Goal: Task Accomplishment & Management: Manage account settings

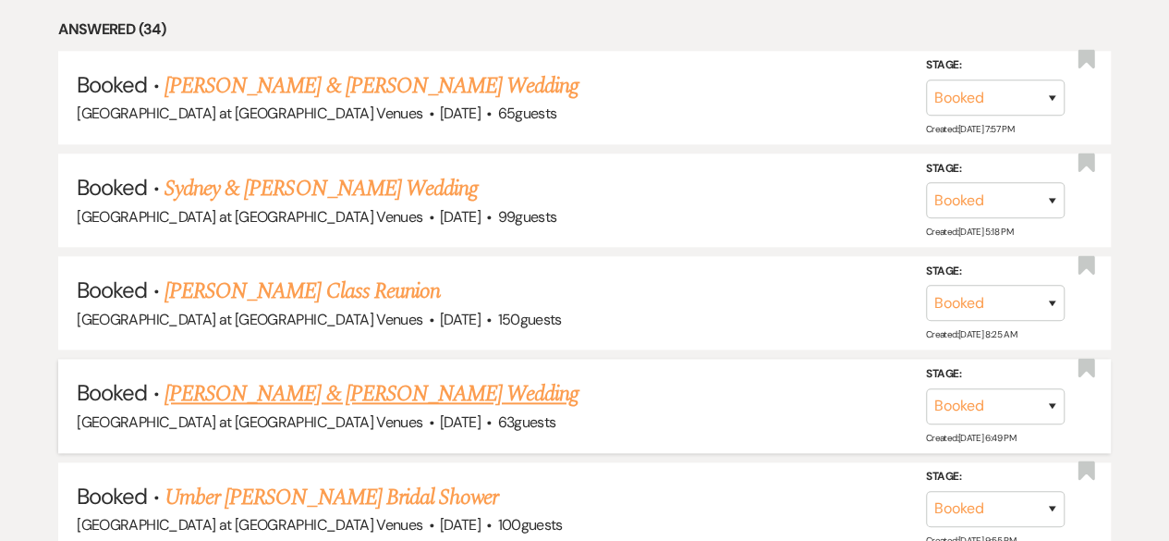
scroll to position [848, 0]
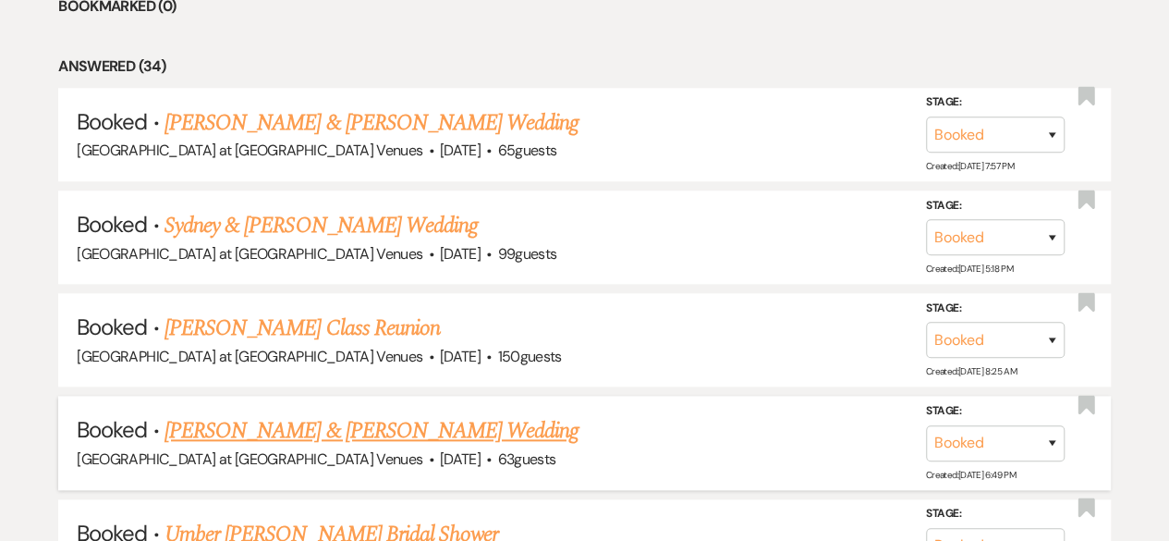
click at [397, 426] on link "[PERSON_NAME] & [PERSON_NAME] Wedding" at bounding box center [372, 430] width 414 height 33
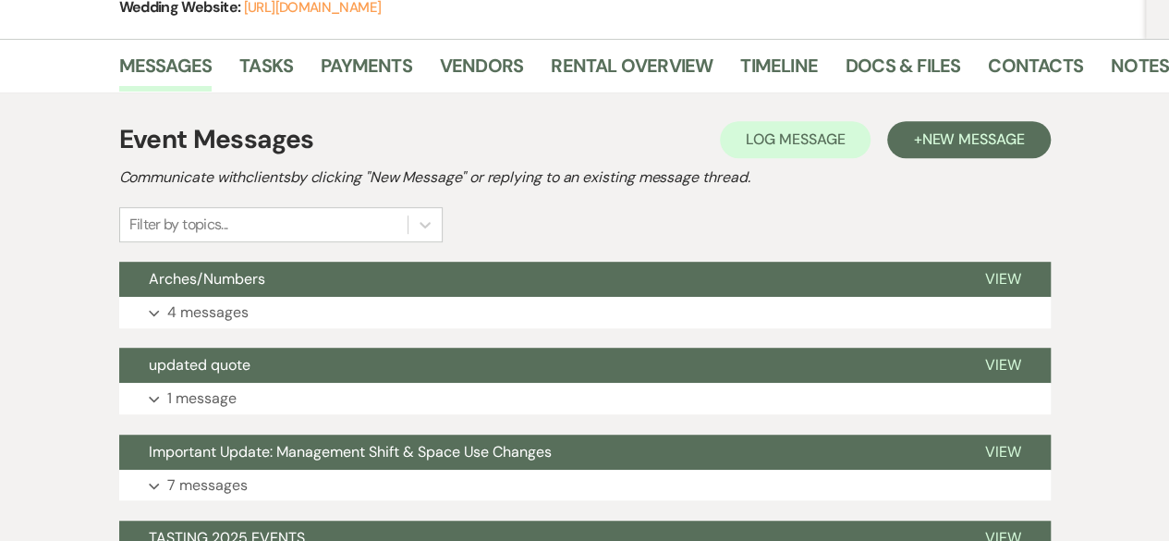
scroll to position [360, 0]
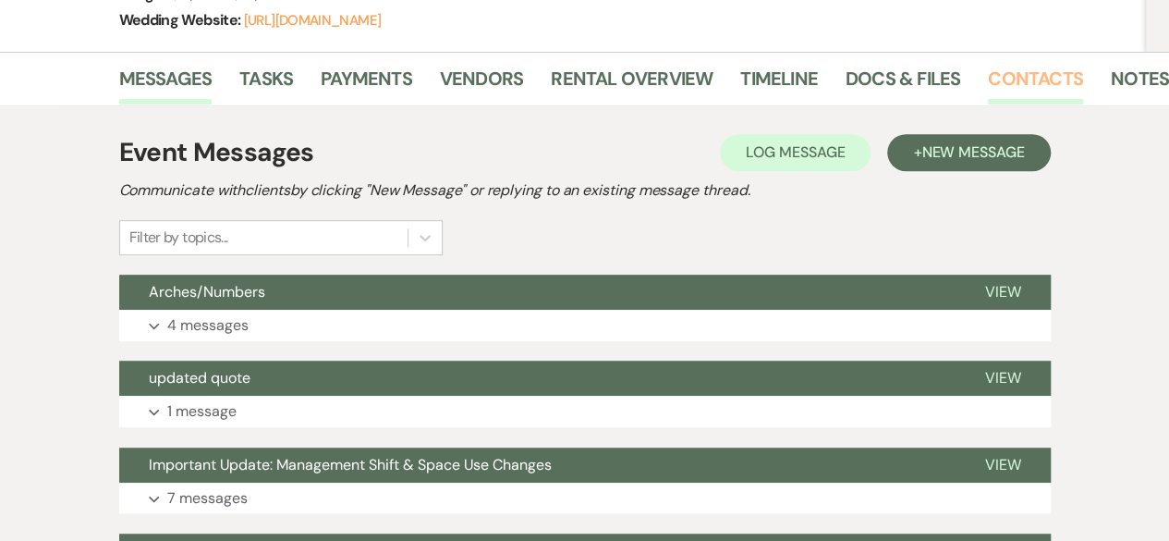
click at [1009, 68] on link "Contacts" at bounding box center [1035, 84] width 95 height 41
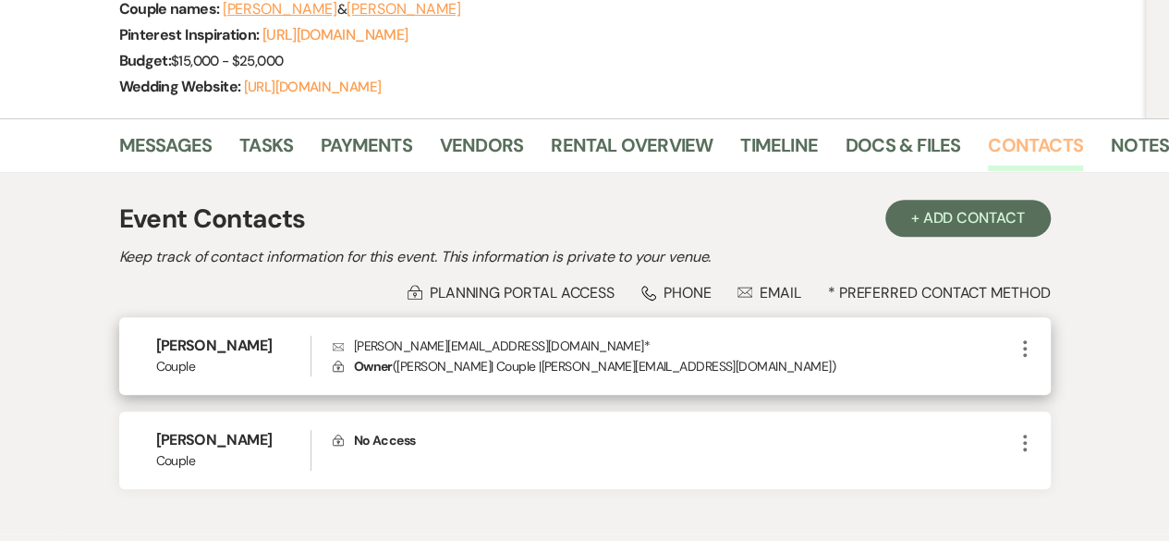
scroll to position [267, 0]
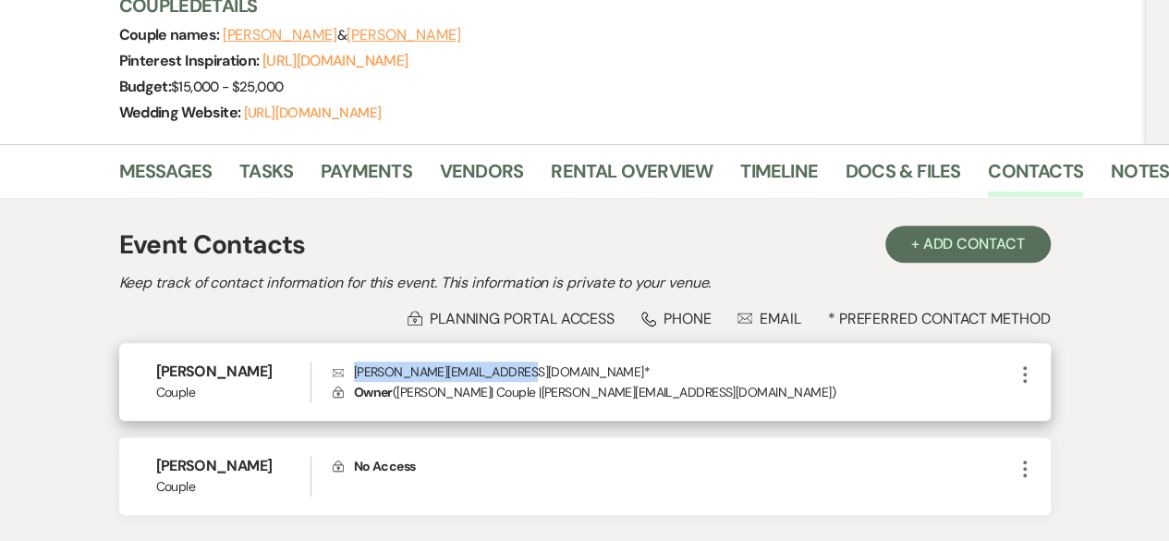
drag, startPoint x: 357, startPoint y: 368, endPoint x: 523, endPoint y: 372, distance: 166.4
click at [523, 372] on p "Envelope courtney_probert@yahoo.com *" at bounding box center [673, 371] width 681 height 20
copy p "courtney_probert@yahoo.com"
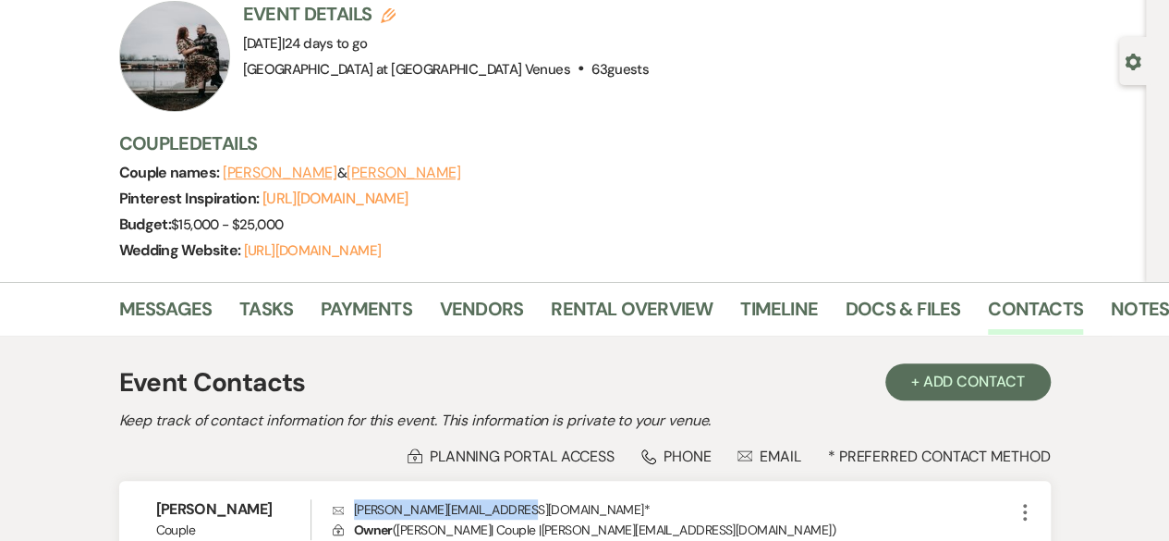
scroll to position [0, 0]
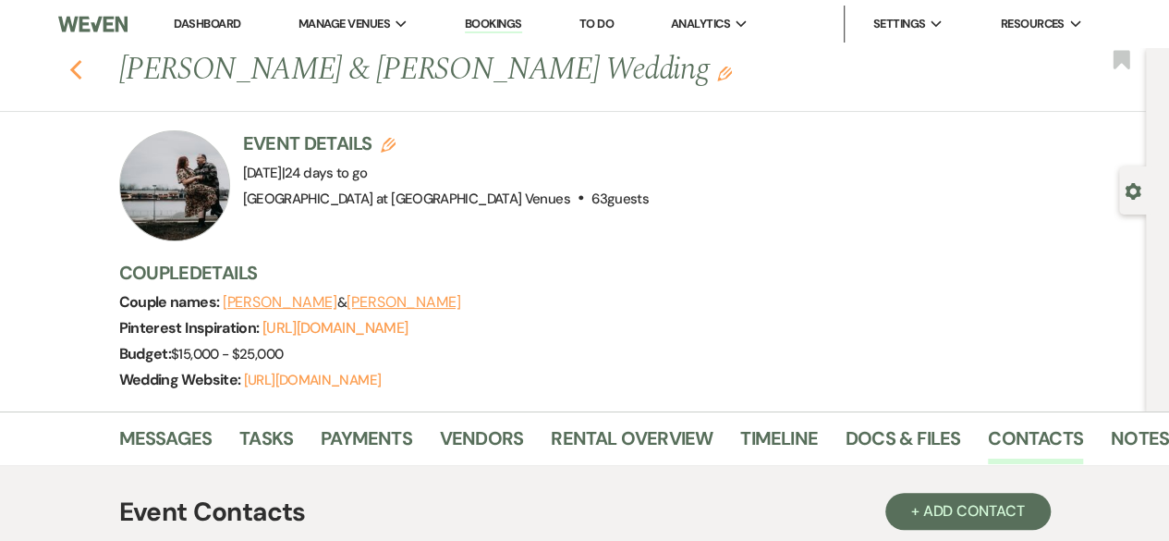
click at [76, 73] on icon "Previous" at bounding box center [76, 70] width 14 height 22
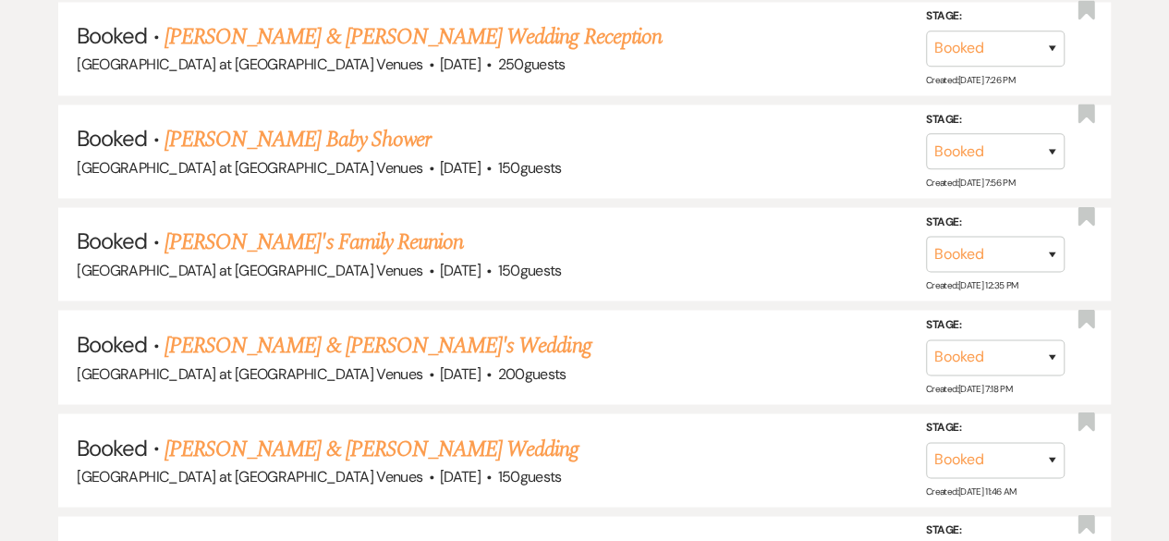
scroll to position [1495, 0]
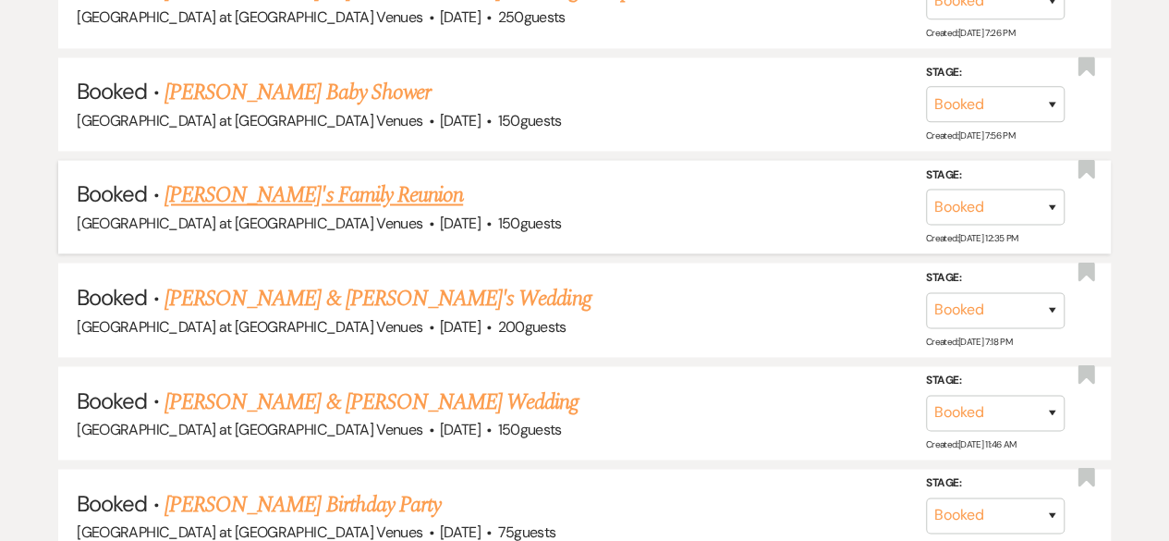
click at [269, 187] on link "[PERSON_NAME]'s Family Reunion" at bounding box center [314, 194] width 299 height 33
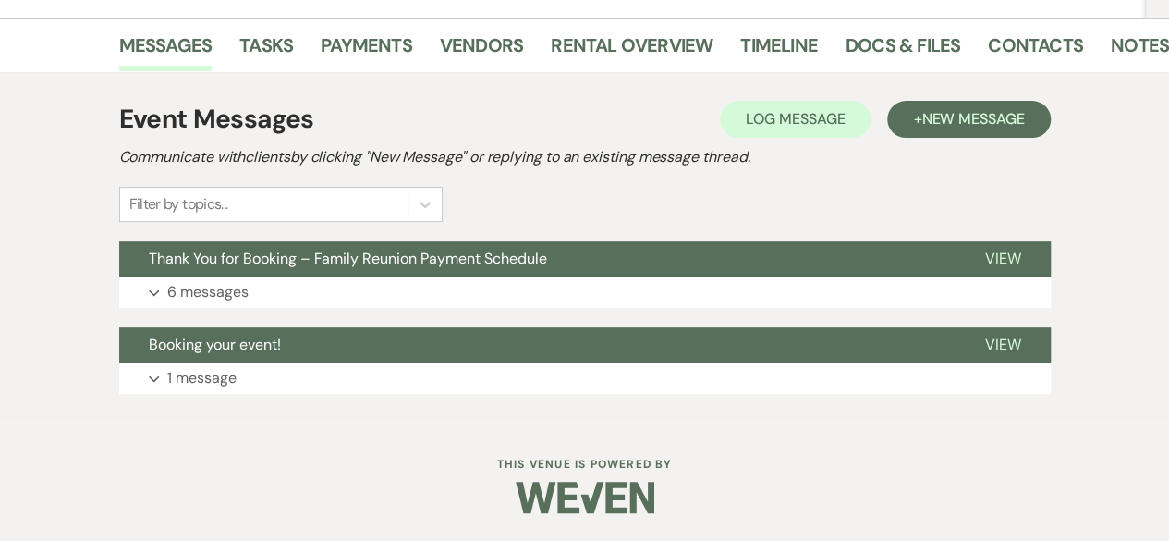
scroll to position [284, 0]
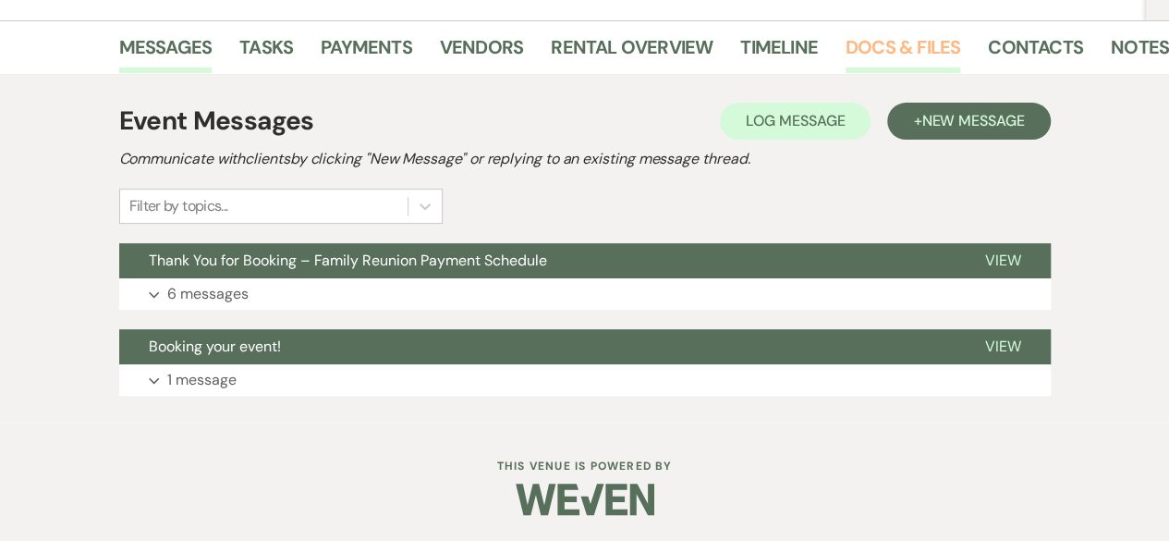
click at [903, 34] on link "Docs & Files" at bounding box center [903, 52] width 115 height 41
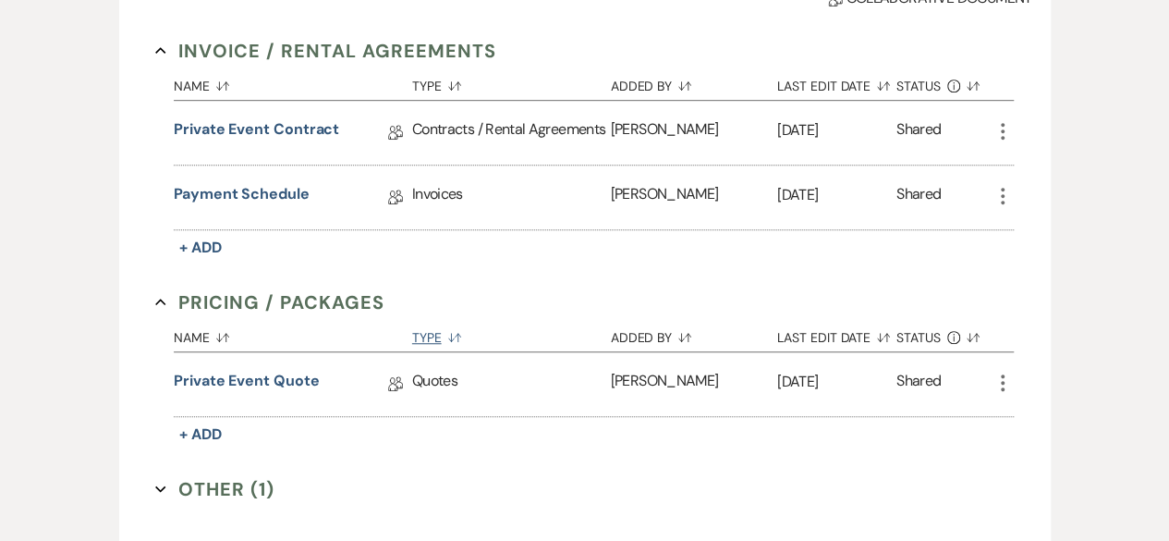
scroll to position [561, 0]
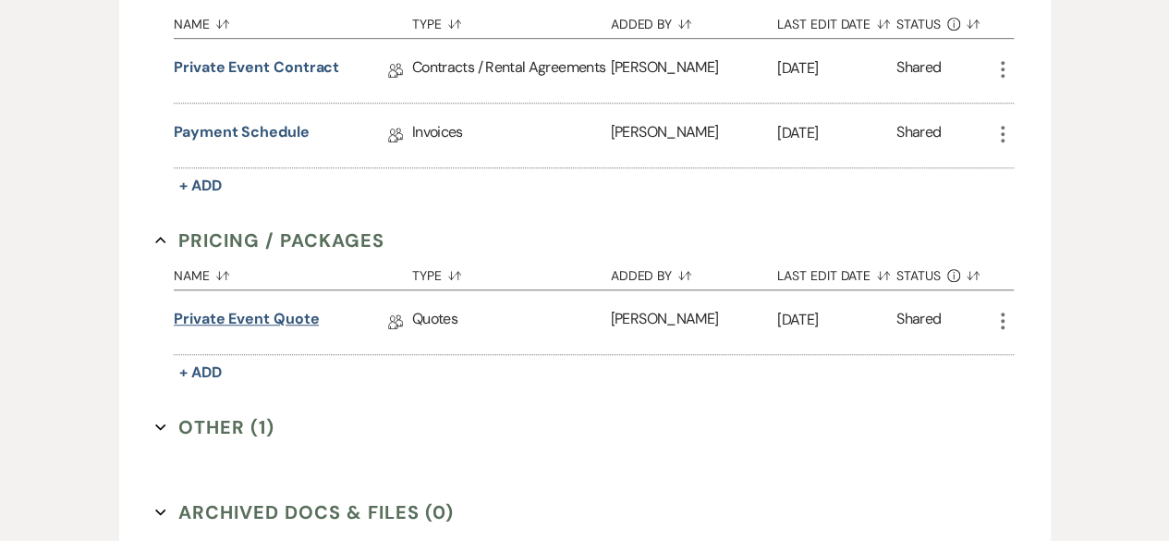
click at [238, 311] on link "Private Event Quote" at bounding box center [246, 322] width 145 height 29
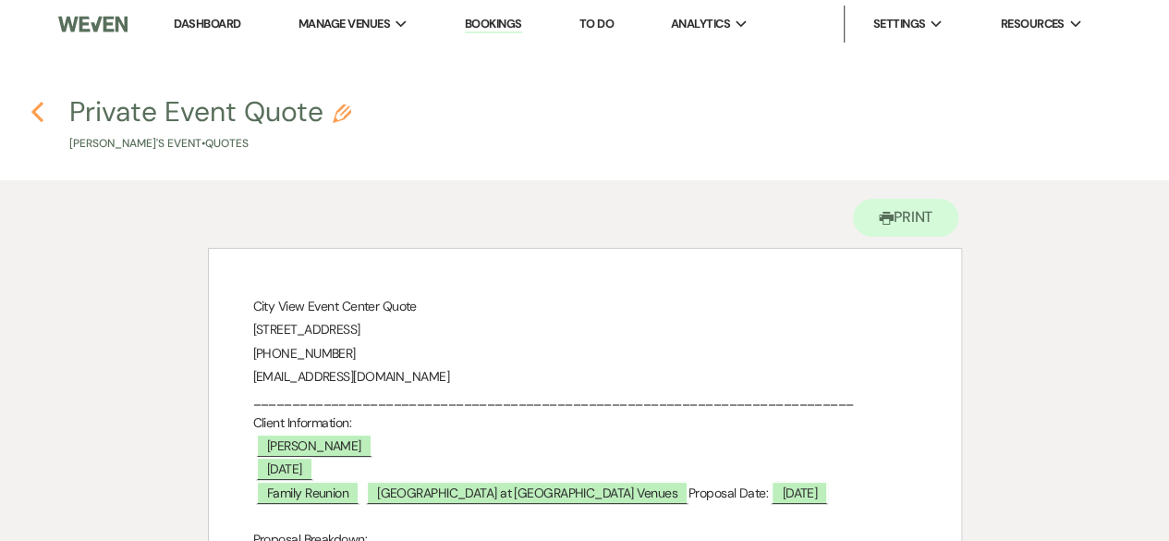
click at [36, 116] on use "button" at bounding box center [37, 112] width 12 height 20
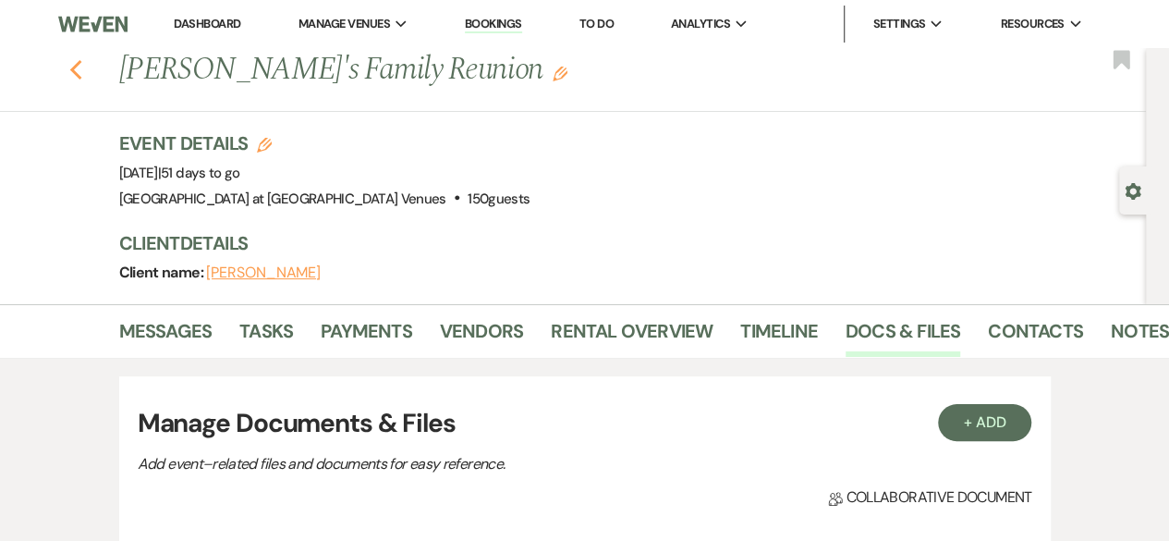
click at [79, 65] on icon "Previous" at bounding box center [76, 70] width 14 height 22
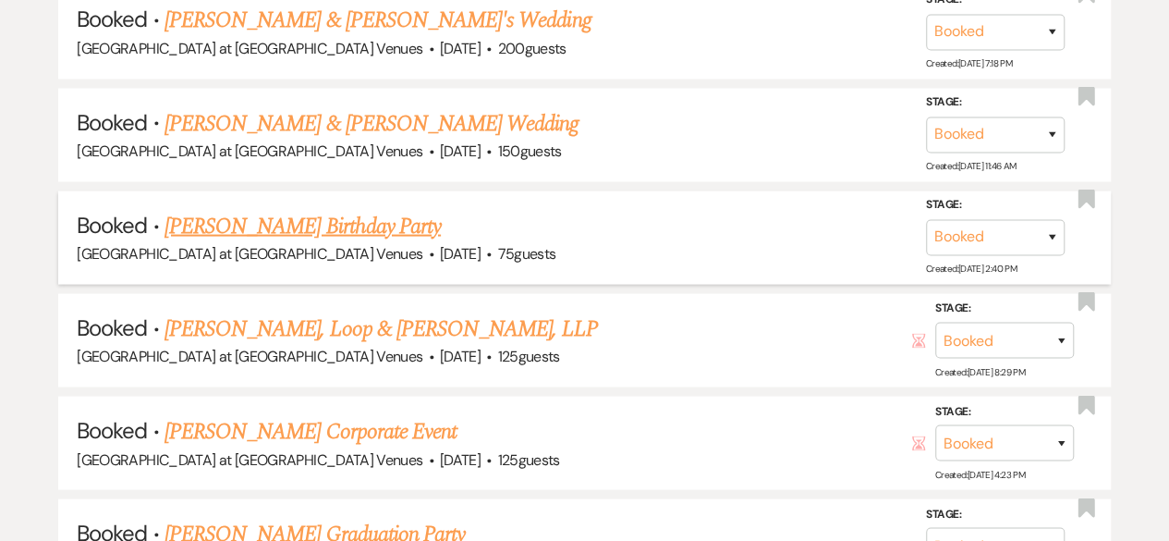
scroll to position [1680, 0]
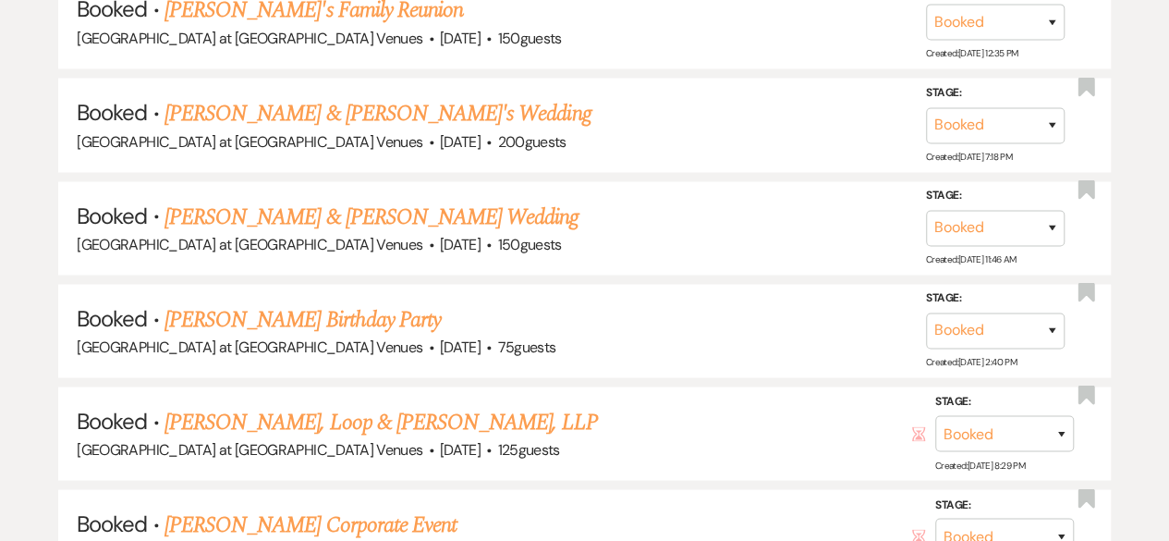
click at [268, 104] on link "[PERSON_NAME] & [PERSON_NAME]'s Wedding" at bounding box center [378, 112] width 427 height 33
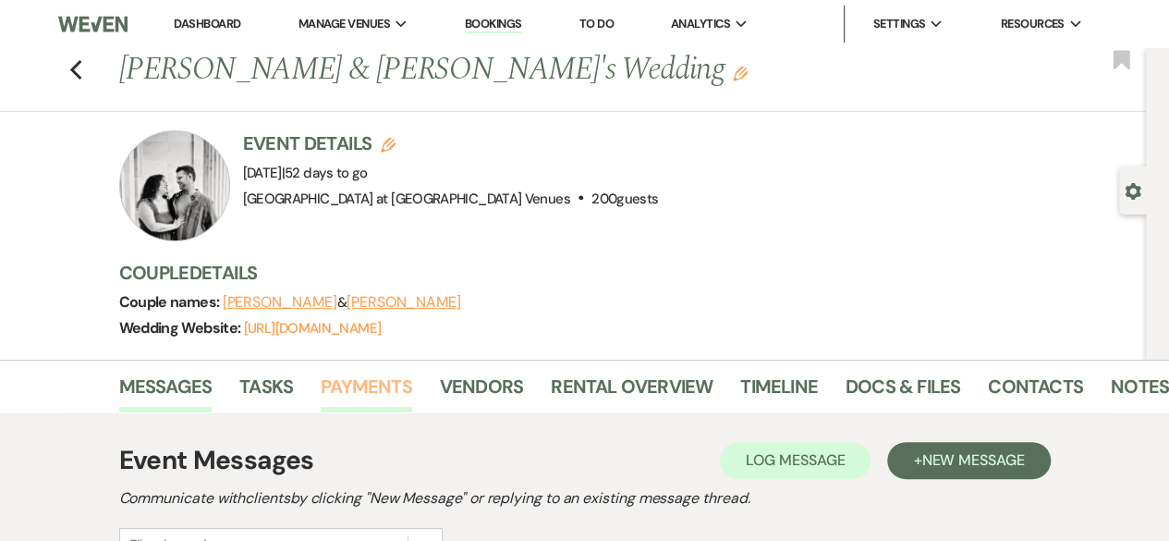
click at [384, 387] on link "Payments" at bounding box center [366, 392] width 91 height 41
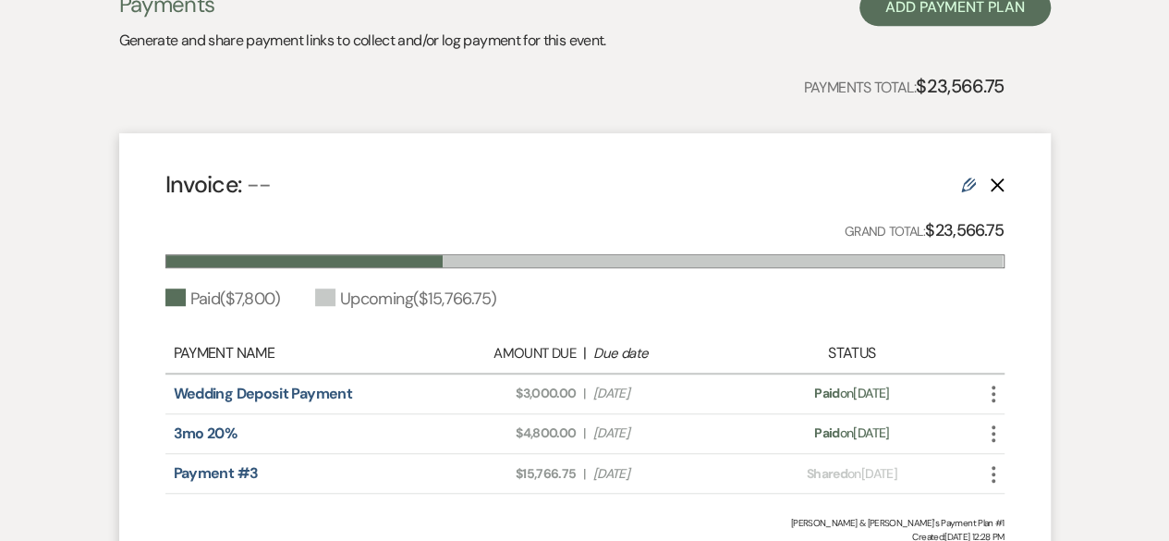
scroll to position [249, 0]
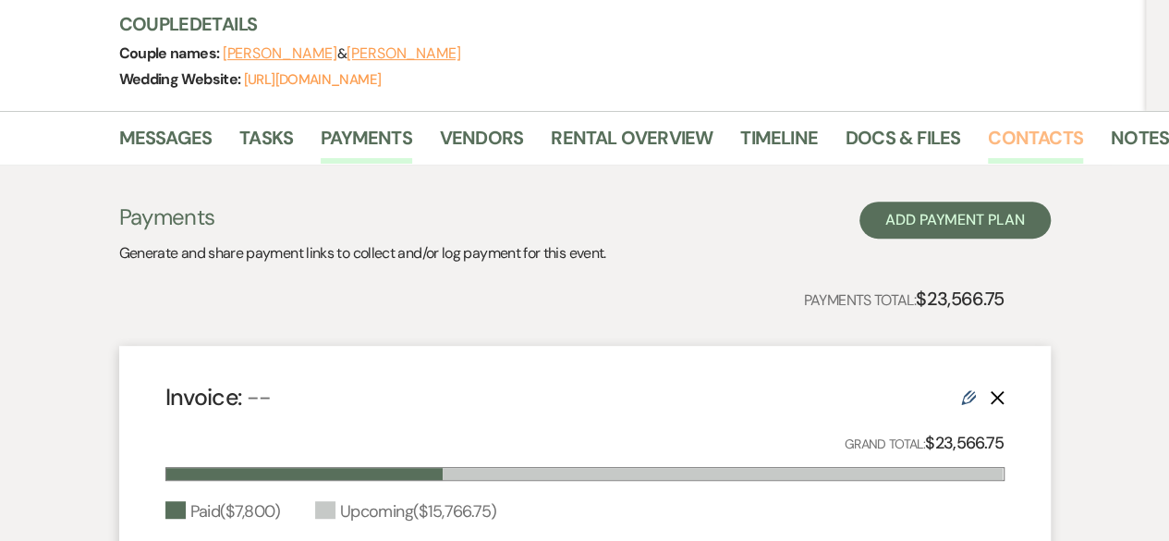
click at [1011, 128] on link "Contacts" at bounding box center [1035, 143] width 95 height 41
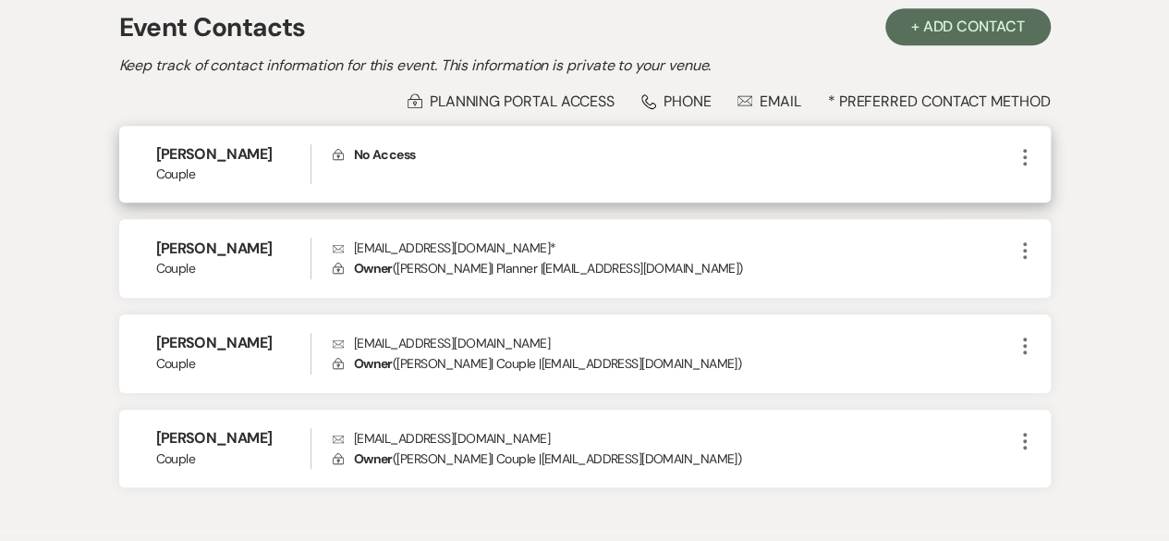
scroll to position [433, 0]
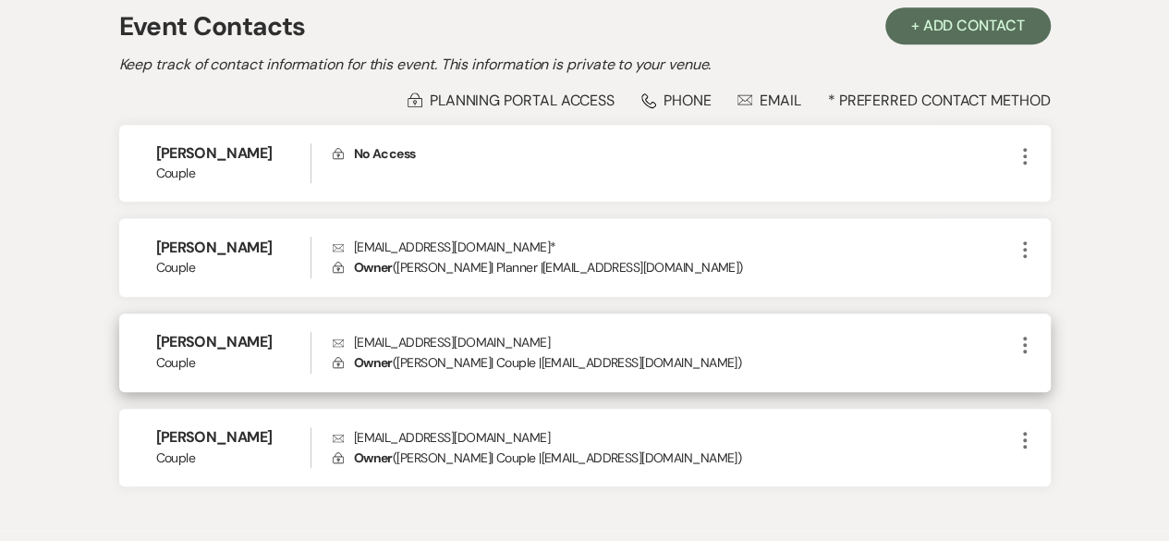
drag, startPoint x: 157, startPoint y: 338, endPoint x: 288, endPoint y: 339, distance: 131.2
click at [288, 339] on h6 "Madeline Desmond" at bounding box center [233, 342] width 154 height 20
copy h6 "Madeline Desmond"
drag, startPoint x: 354, startPoint y: 337, endPoint x: 506, endPoint y: 338, distance: 151.6
click at [506, 338] on p "Envelope M-desmond@hotmail.com" at bounding box center [673, 342] width 681 height 20
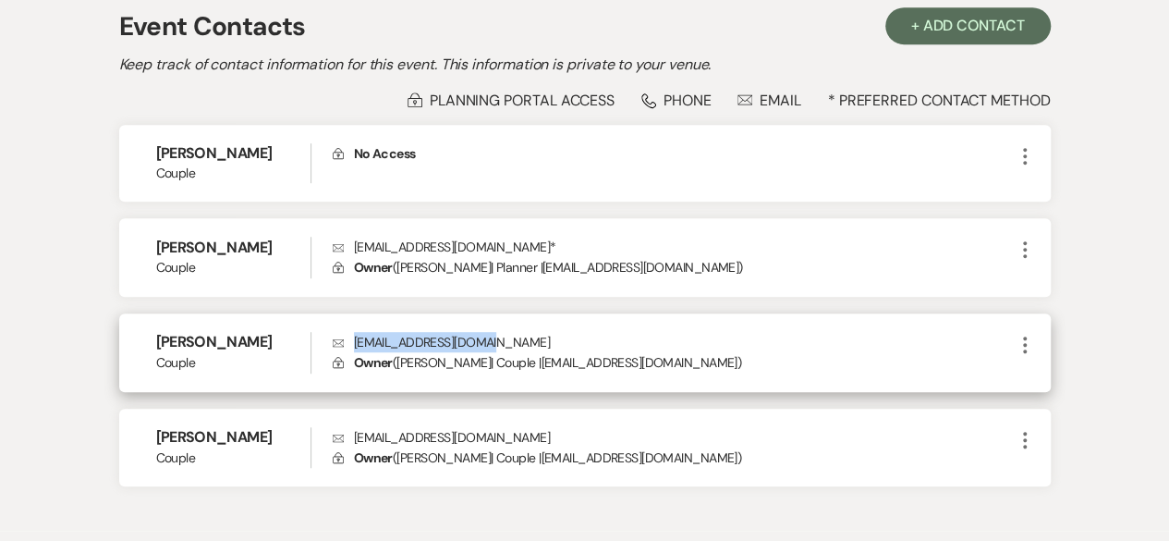
copy p "M-desmond@hotmail.com"
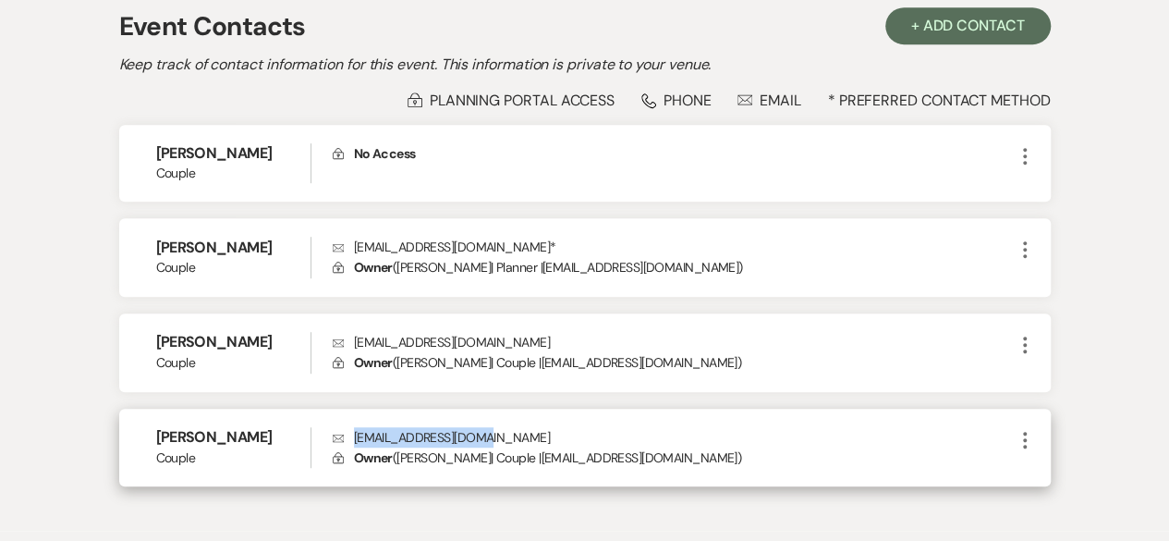
drag, startPoint x: 355, startPoint y: 431, endPoint x: 489, endPoint y: 437, distance: 134.2
click at [489, 437] on p "Envelope andosmitty@yahoo.com" at bounding box center [673, 437] width 681 height 20
copy p "andosmitty@yahoo.com"
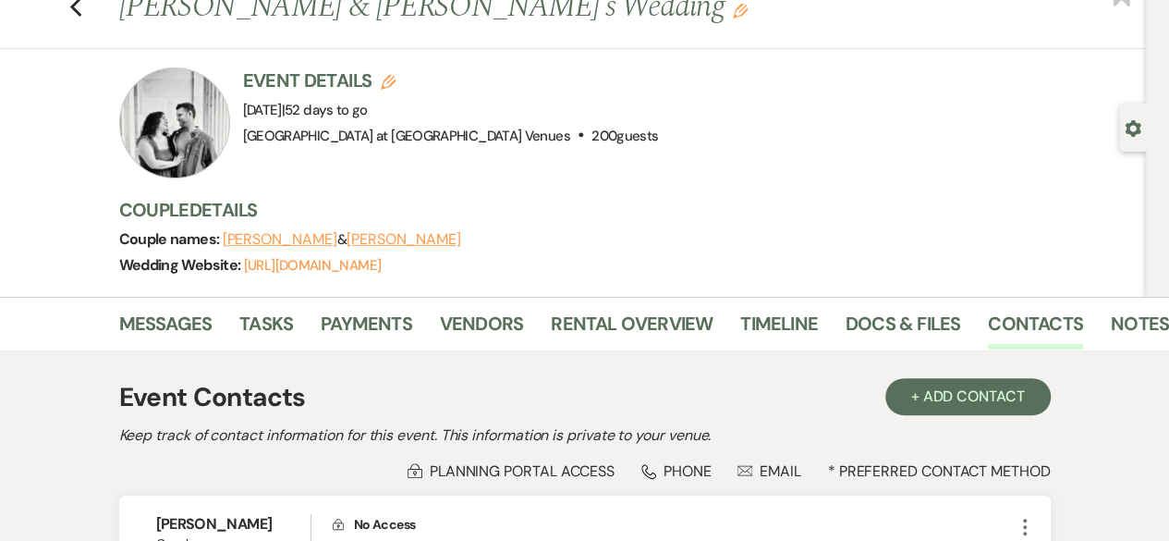
scroll to position [0, 0]
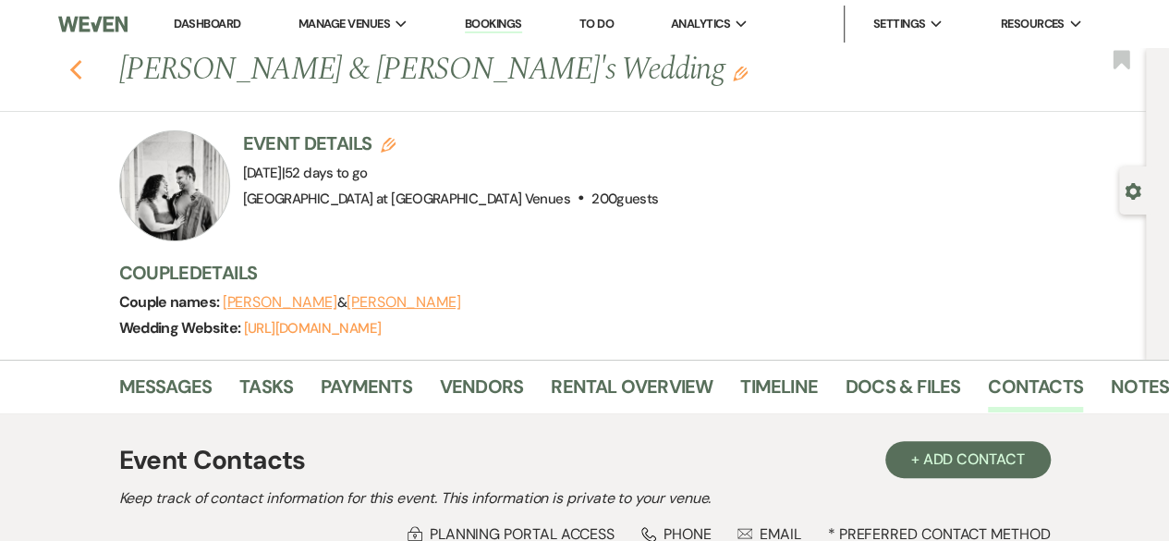
click at [83, 63] on icon "Previous" at bounding box center [76, 70] width 14 height 22
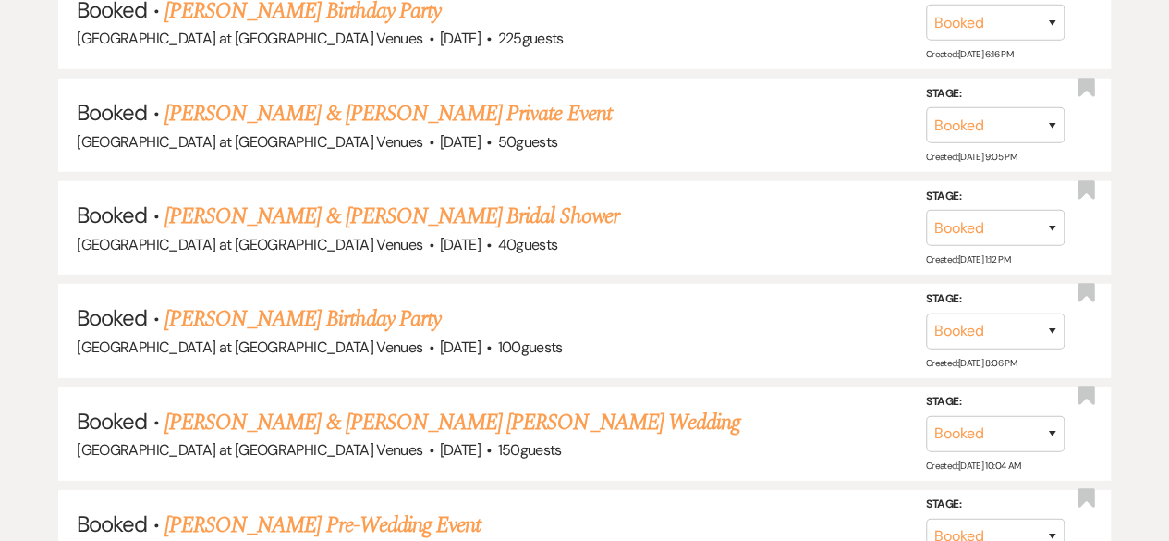
scroll to position [2697, 0]
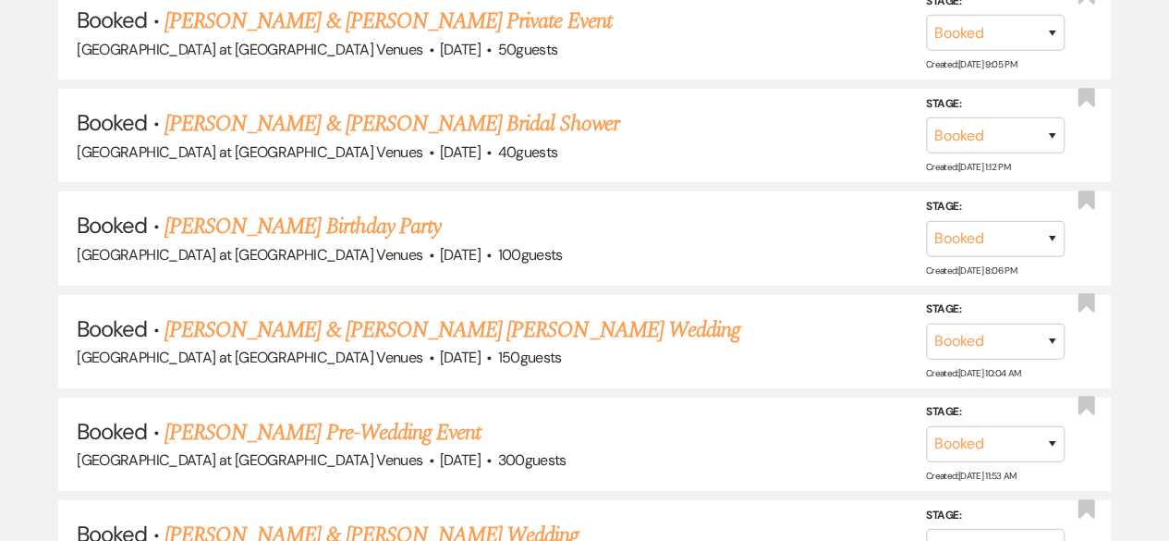
click at [457, 318] on link "[PERSON_NAME] & [PERSON_NAME] [PERSON_NAME] Wedding" at bounding box center [453, 329] width 576 height 33
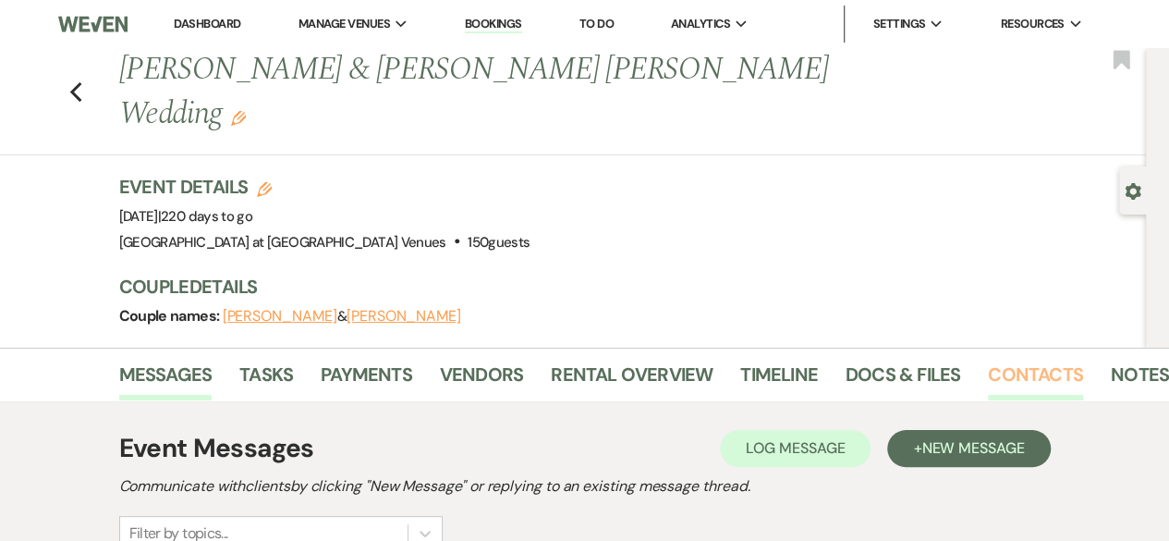
click at [1024, 360] on link "Contacts" at bounding box center [1035, 380] width 95 height 41
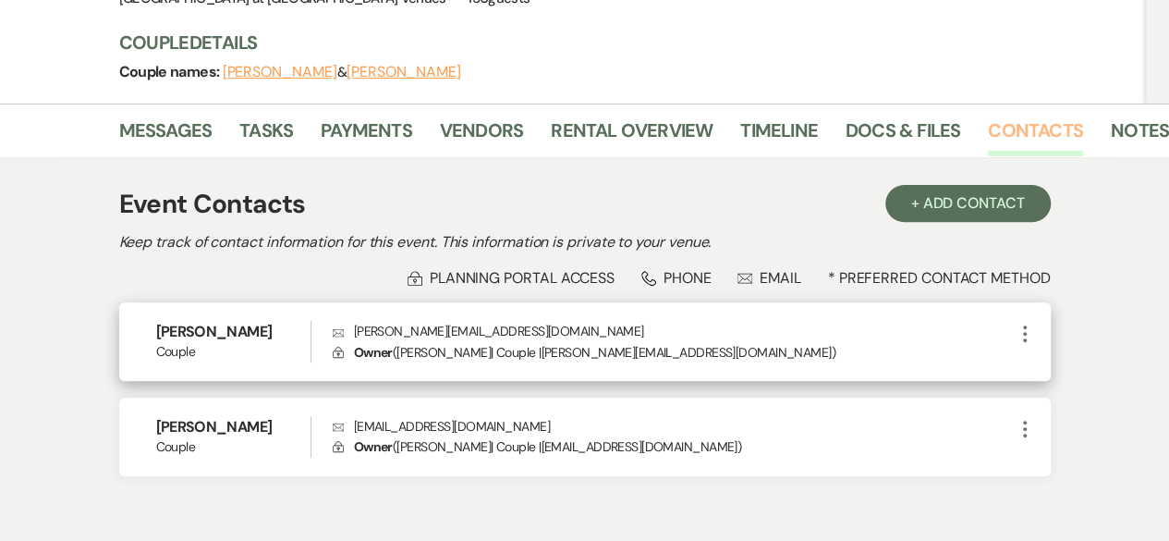
scroll to position [277, 0]
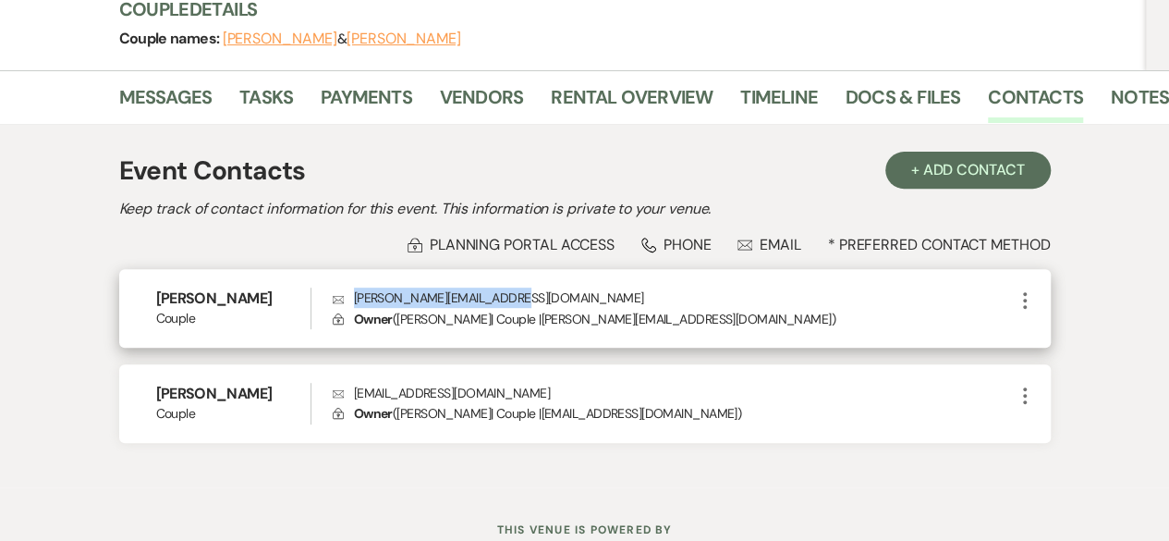
drag, startPoint x: 353, startPoint y: 247, endPoint x: 517, endPoint y: 251, distance: 163.6
click at [517, 287] on p "Envelope brenna.kummer18@gmail.com" at bounding box center [673, 297] width 681 height 20
copy p "brenna.kummer18@gmail.com"
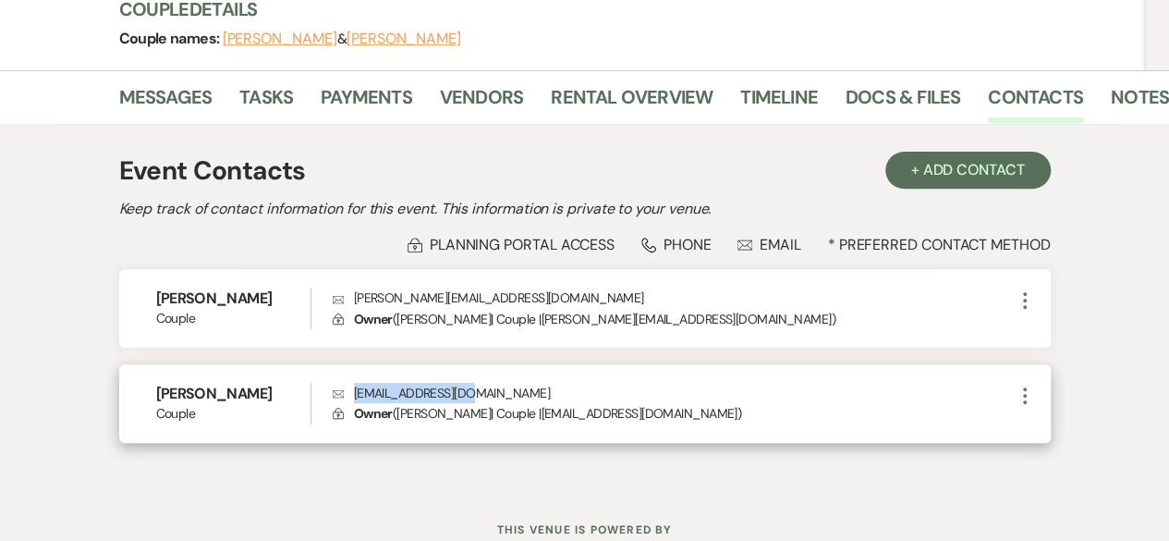
drag, startPoint x: 355, startPoint y: 339, endPoint x: 477, endPoint y: 339, distance: 122.0
click at [477, 383] on p "Envelope kishgoat@gmail.com" at bounding box center [673, 393] width 681 height 20
copy p "kishgoat@gmail.com"
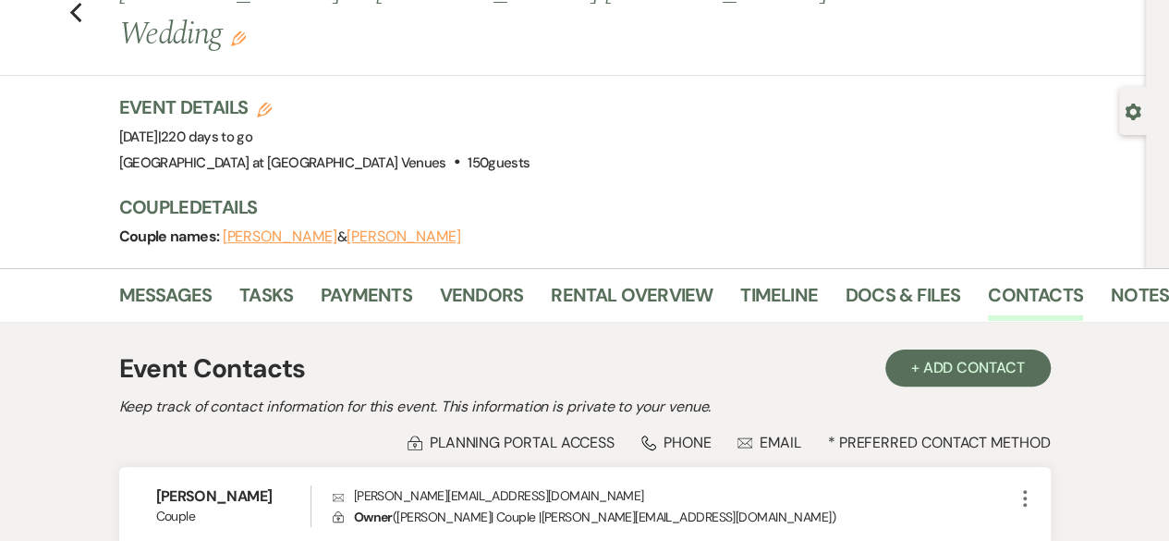
scroll to position [0, 0]
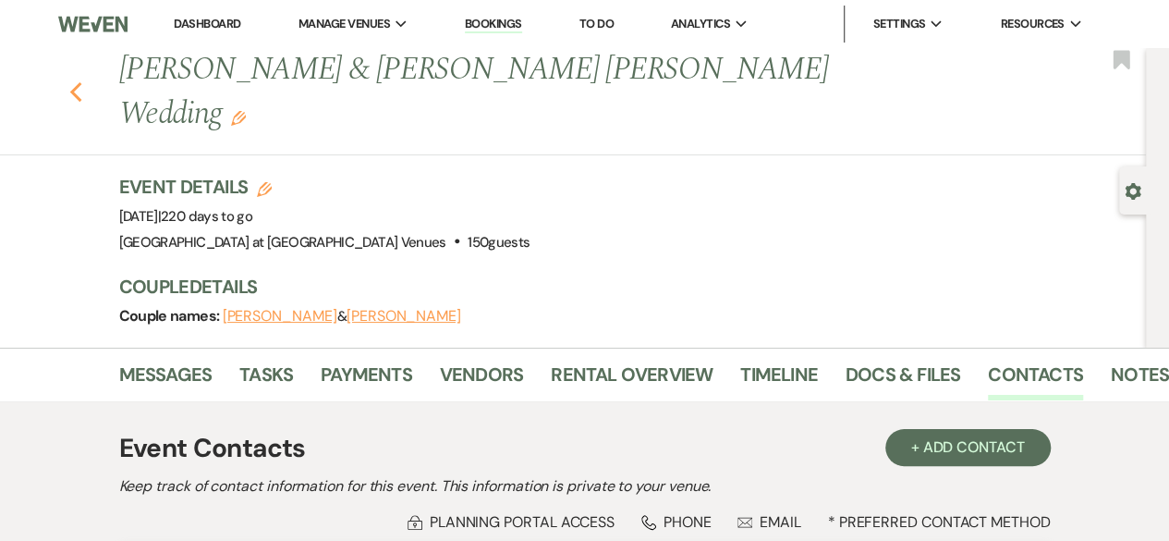
click at [81, 82] on use "button" at bounding box center [75, 92] width 12 height 20
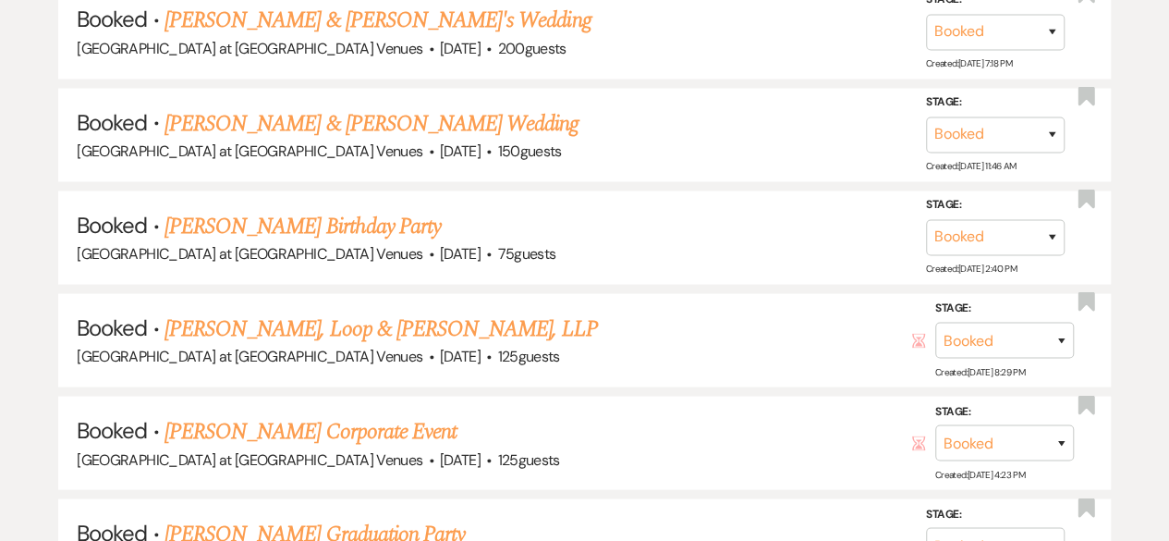
scroll to position [1957, 0]
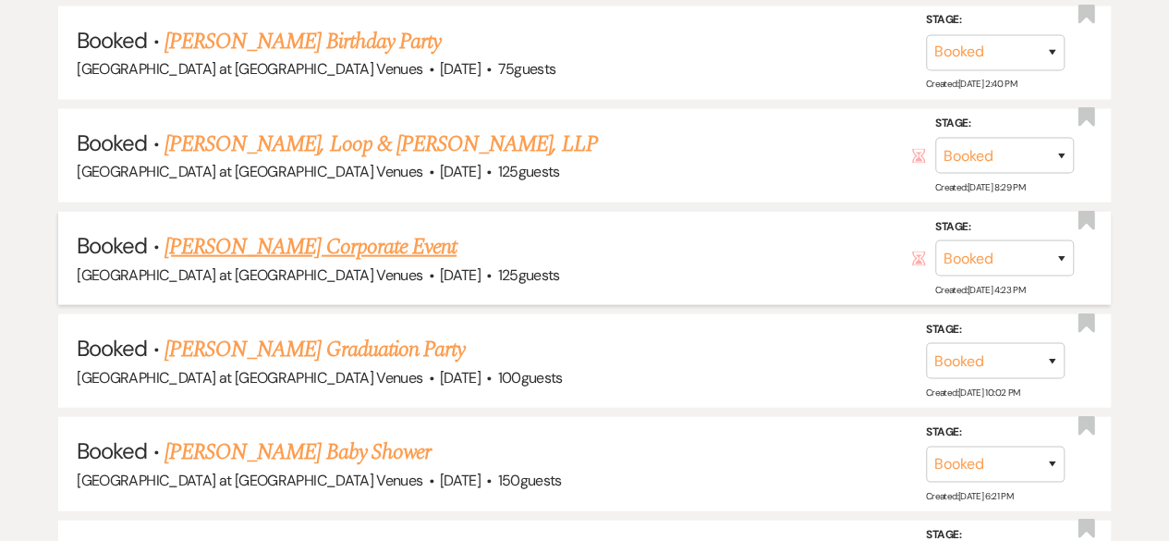
click at [296, 232] on link "[PERSON_NAME] Corporate Event" at bounding box center [311, 246] width 292 height 33
select select "6"
select select "9"
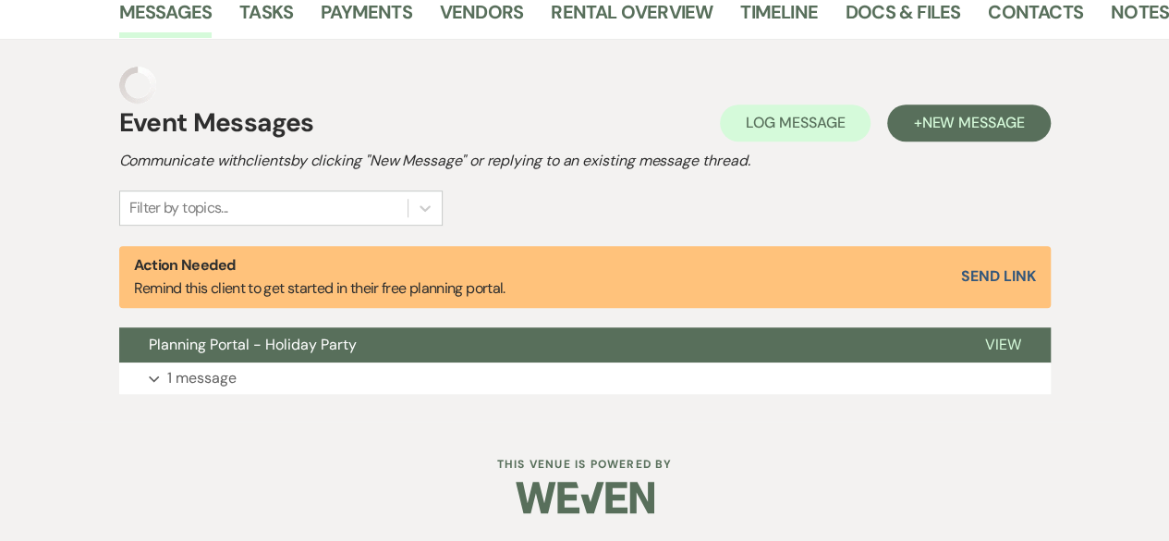
scroll to position [440, 0]
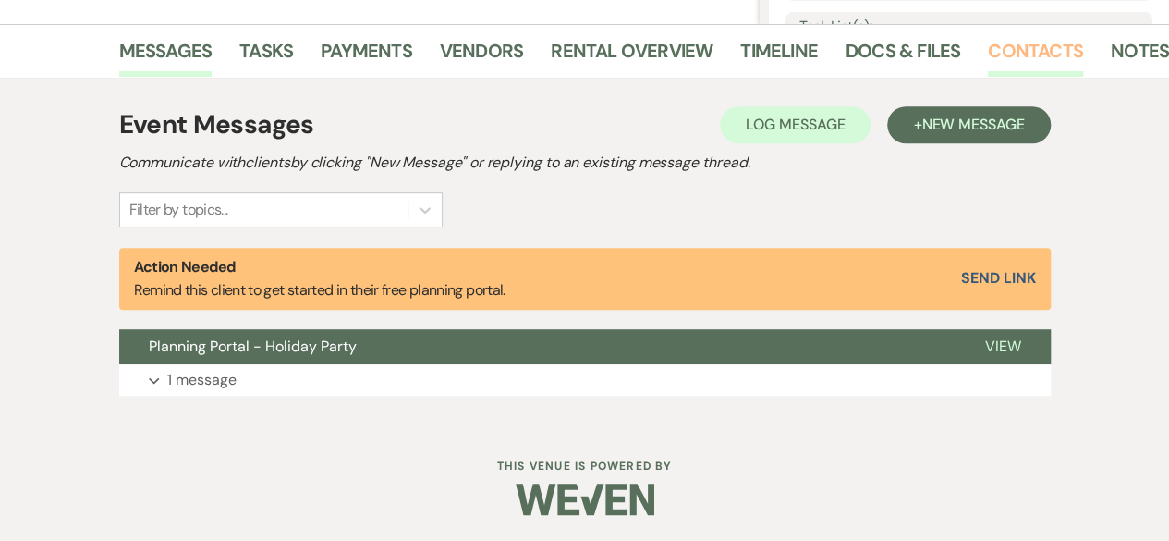
click at [996, 47] on link "Contacts" at bounding box center [1035, 56] width 95 height 41
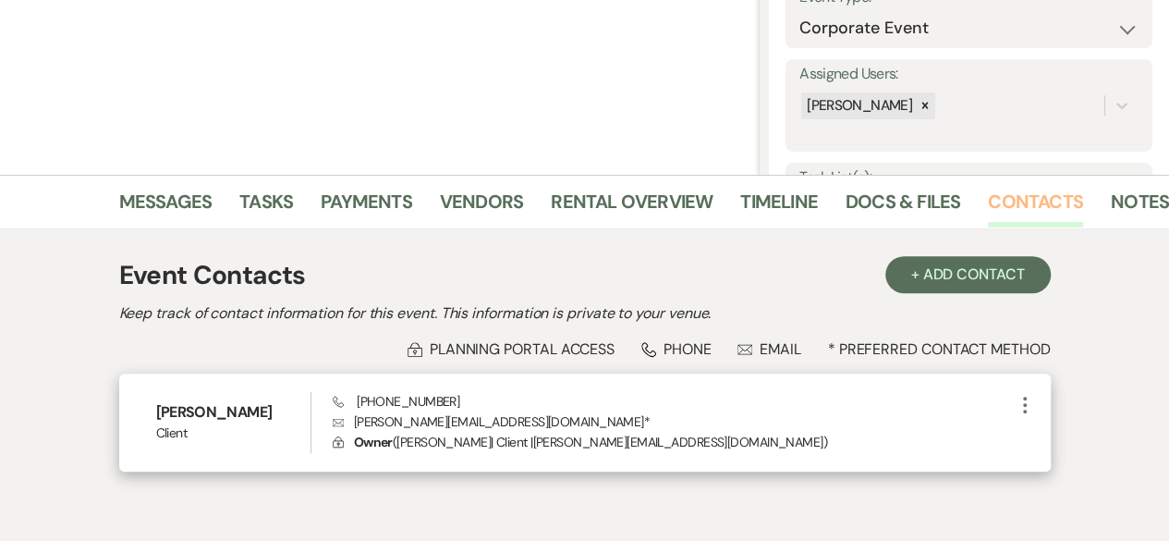
scroll to position [382, 0]
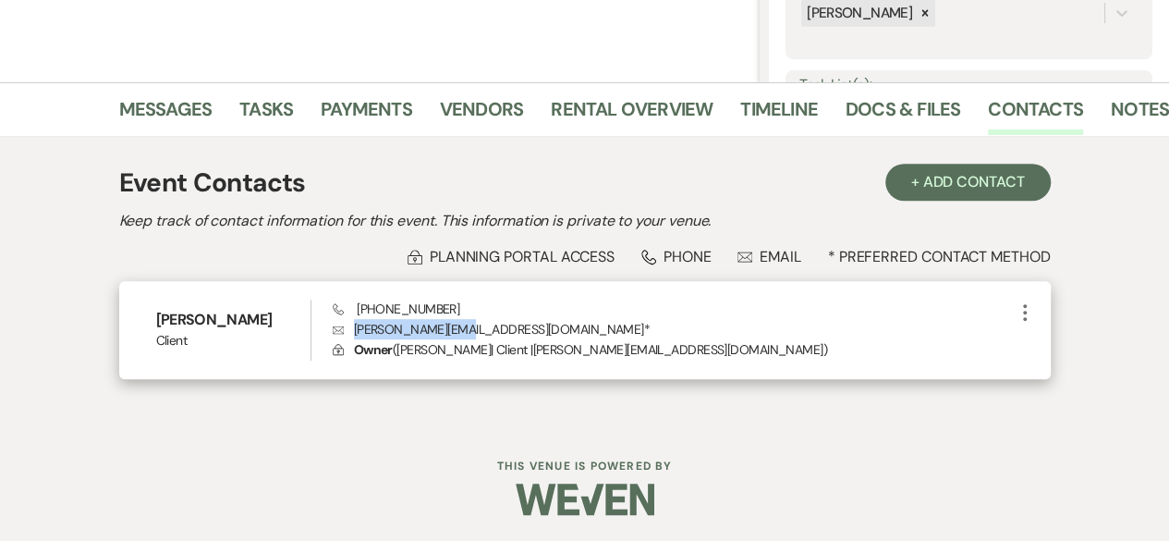
drag, startPoint x: 356, startPoint y: 334, endPoint x: 458, endPoint y: 323, distance: 103.1
click at [458, 323] on p "Envelope deich@tdclife.com *" at bounding box center [673, 329] width 681 height 20
copy p "deich@tdclife.com"
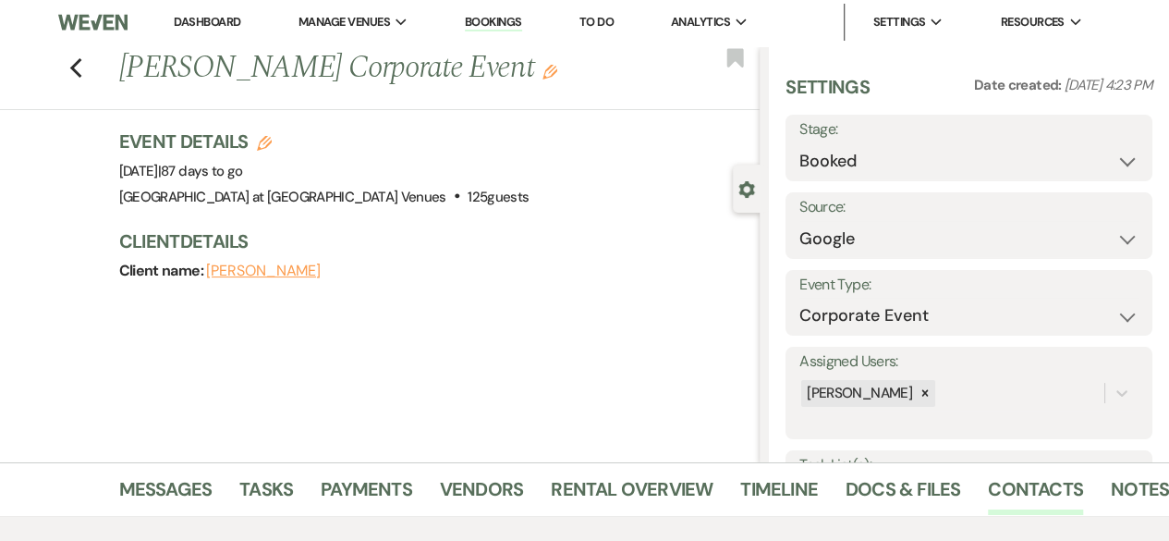
scroll to position [0, 0]
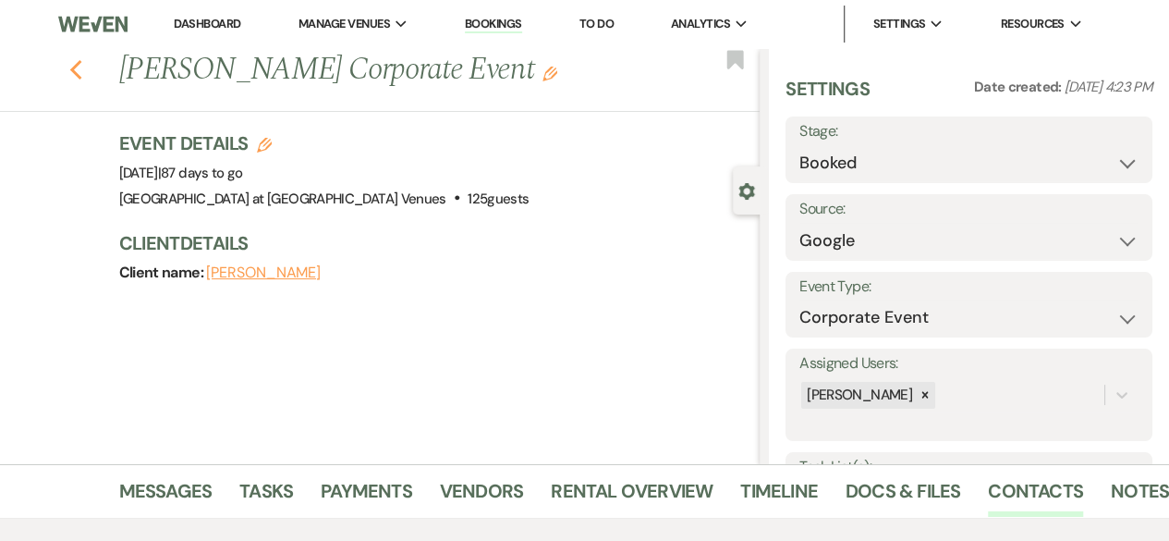
click at [83, 71] on icon "Previous" at bounding box center [76, 70] width 14 height 22
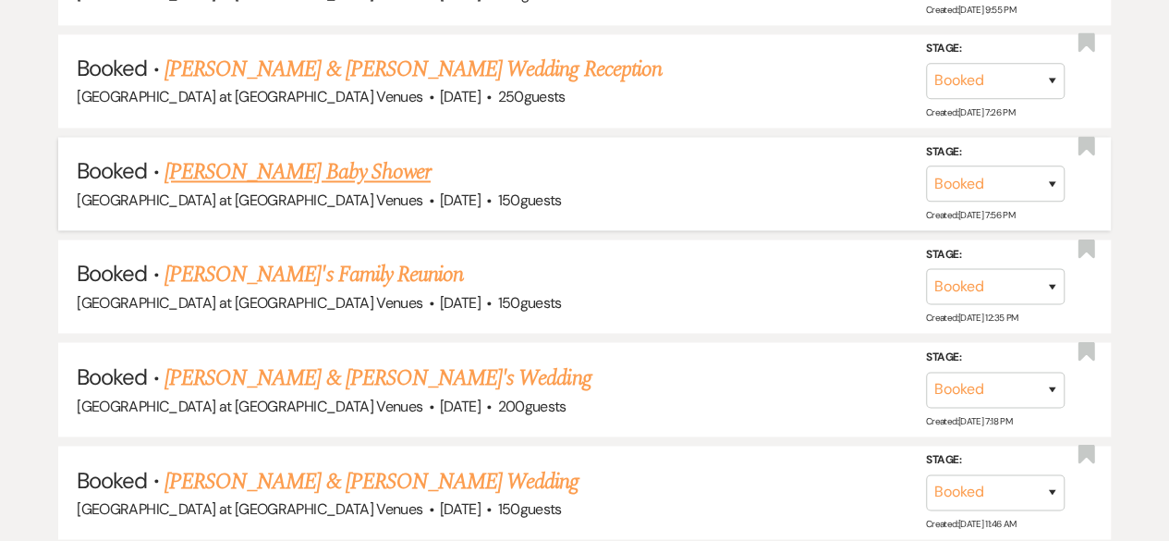
scroll to position [1218, 0]
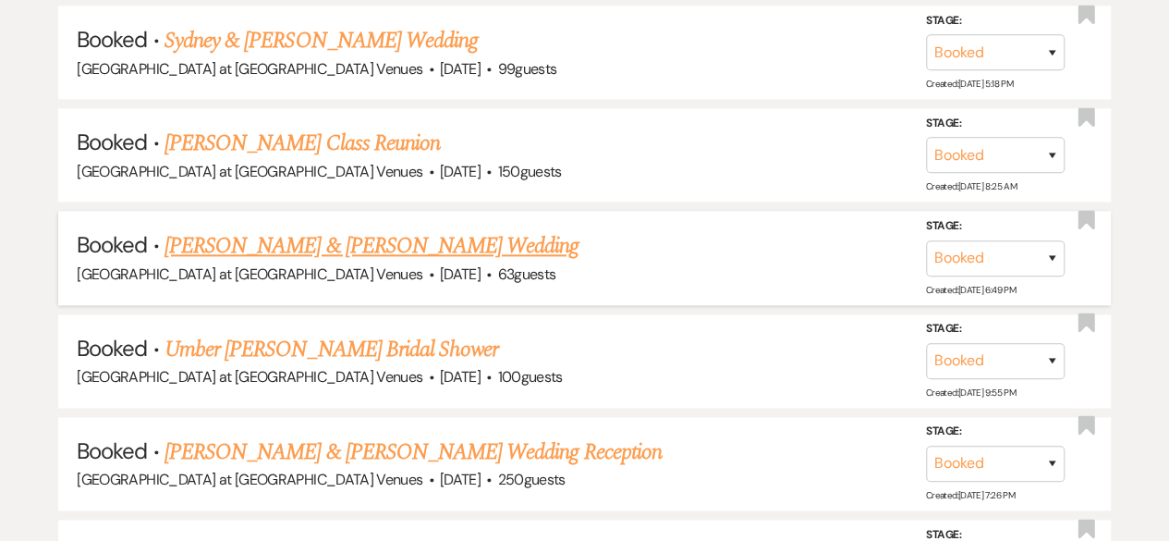
click at [336, 230] on link "[PERSON_NAME] & [PERSON_NAME] Wedding" at bounding box center [372, 245] width 414 height 33
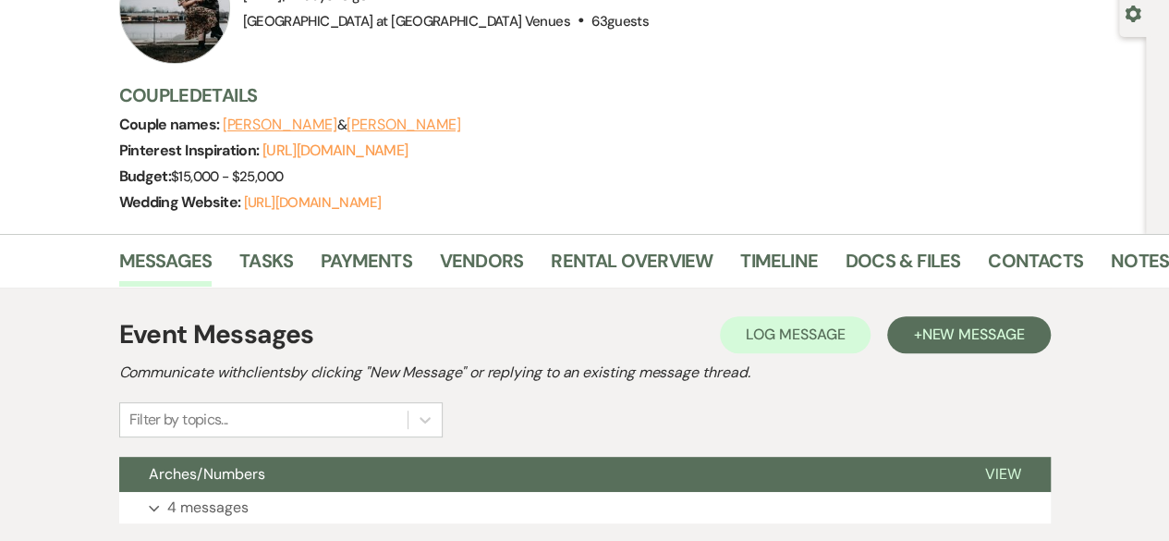
scroll to position [175, 0]
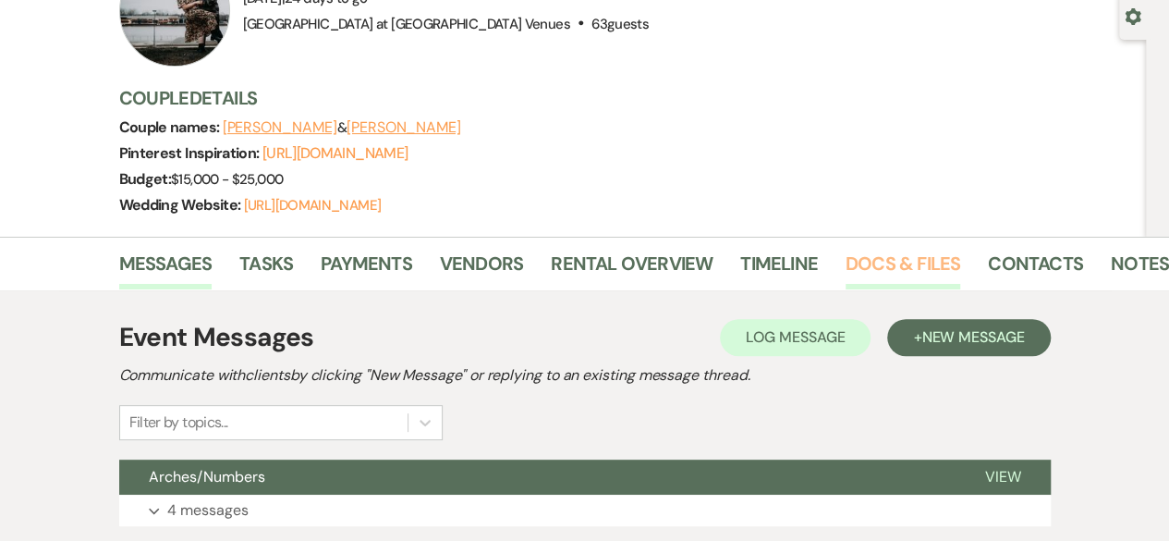
click at [908, 265] on link "Docs & Files" at bounding box center [903, 269] width 115 height 41
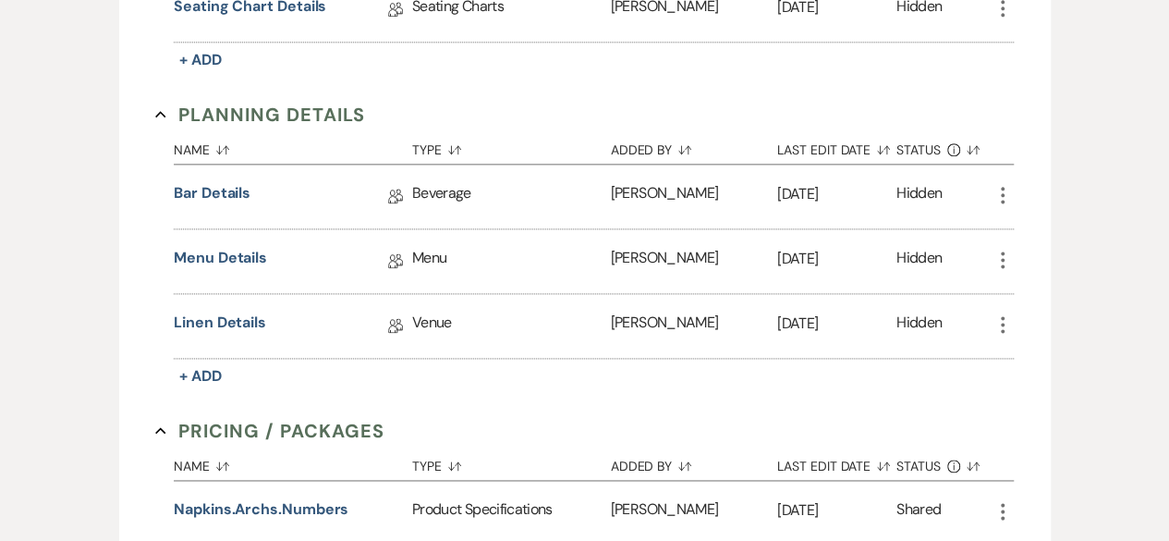
scroll to position [1376, 0]
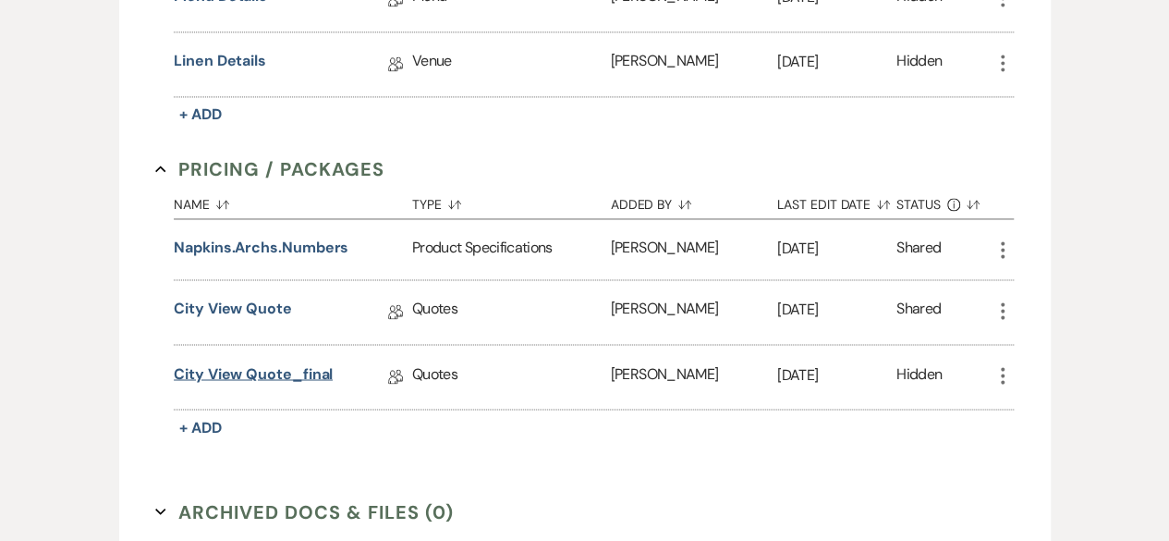
click at [285, 375] on link "City View Quote_final" at bounding box center [253, 376] width 159 height 29
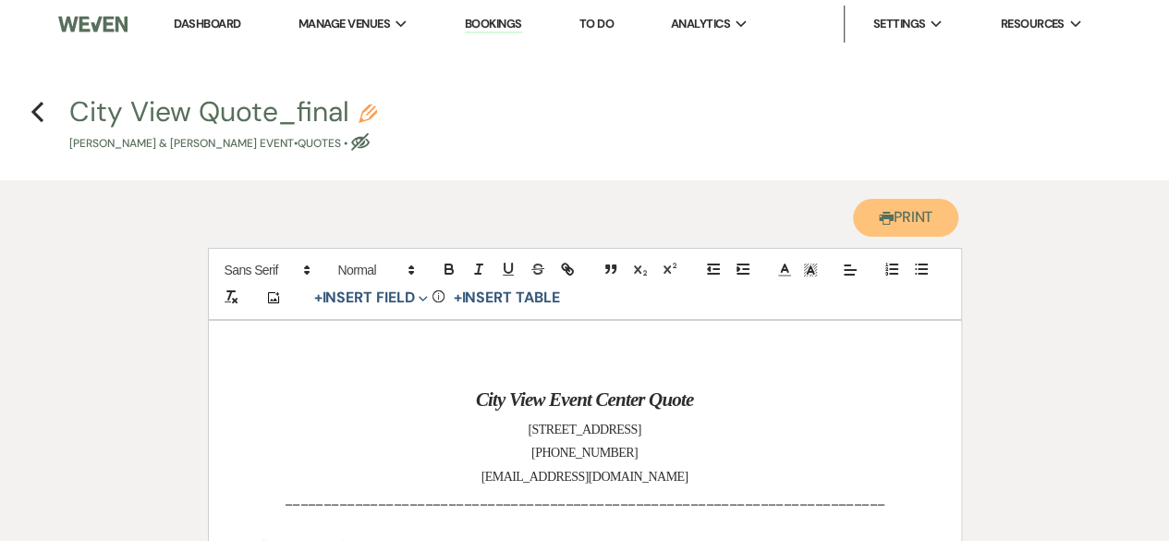
click at [908, 215] on button "Printer Print" at bounding box center [906, 218] width 106 height 38
click at [27, 110] on h4 "Previous City View Quote_final Pencil Courtney Probert & Tyler Mitchell's Event…" at bounding box center [584, 122] width 1169 height 60
click at [36, 116] on use "button" at bounding box center [37, 112] width 12 height 20
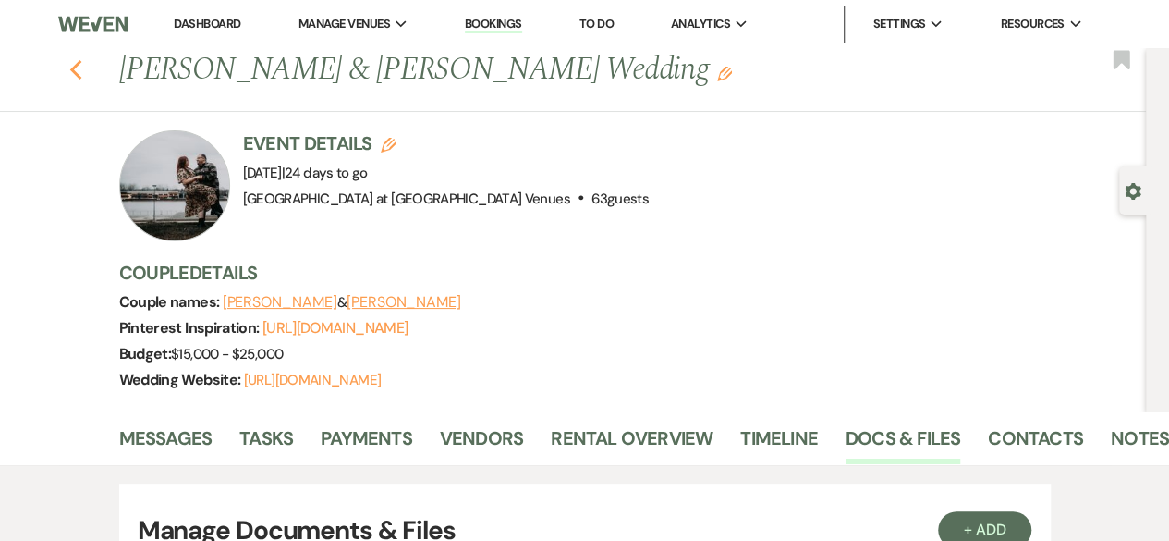
click at [83, 74] on icon "Previous" at bounding box center [76, 70] width 14 height 22
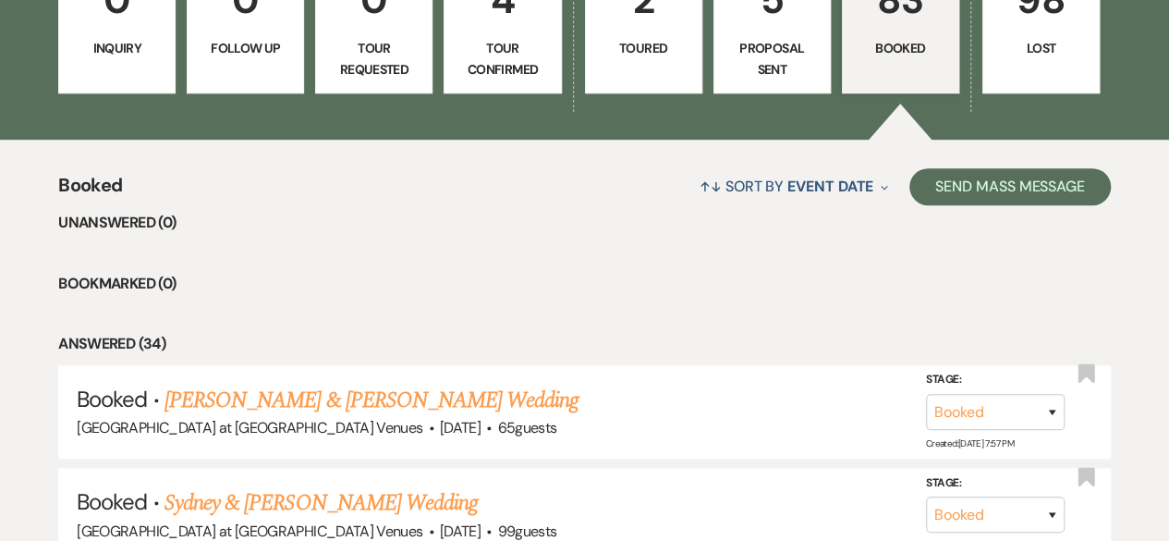
scroll to position [941, 0]
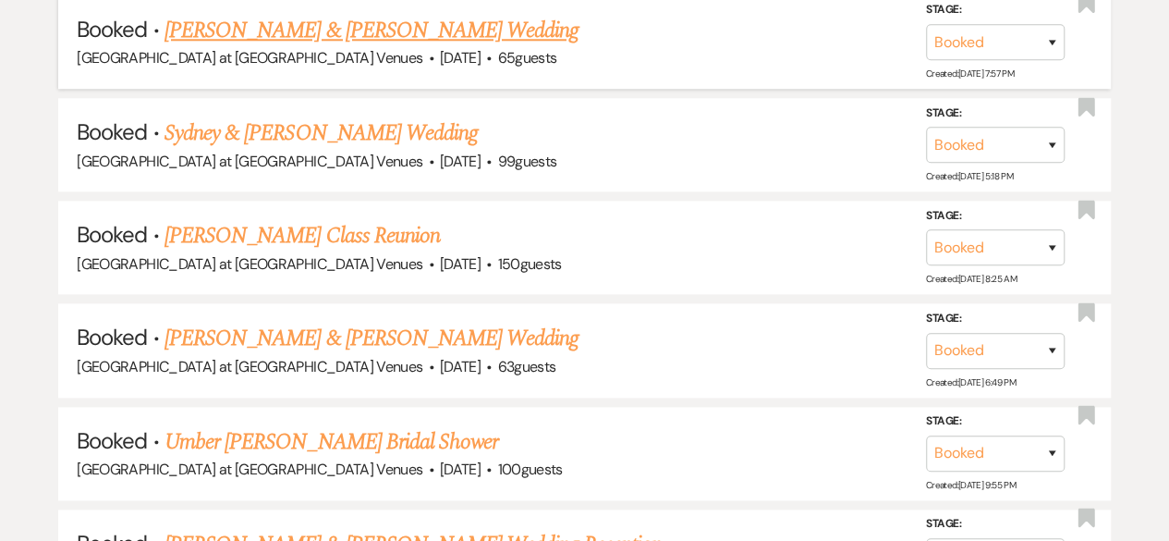
click at [299, 32] on link "[PERSON_NAME] & [PERSON_NAME] Wedding" at bounding box center [372, 30] width 414 height 33
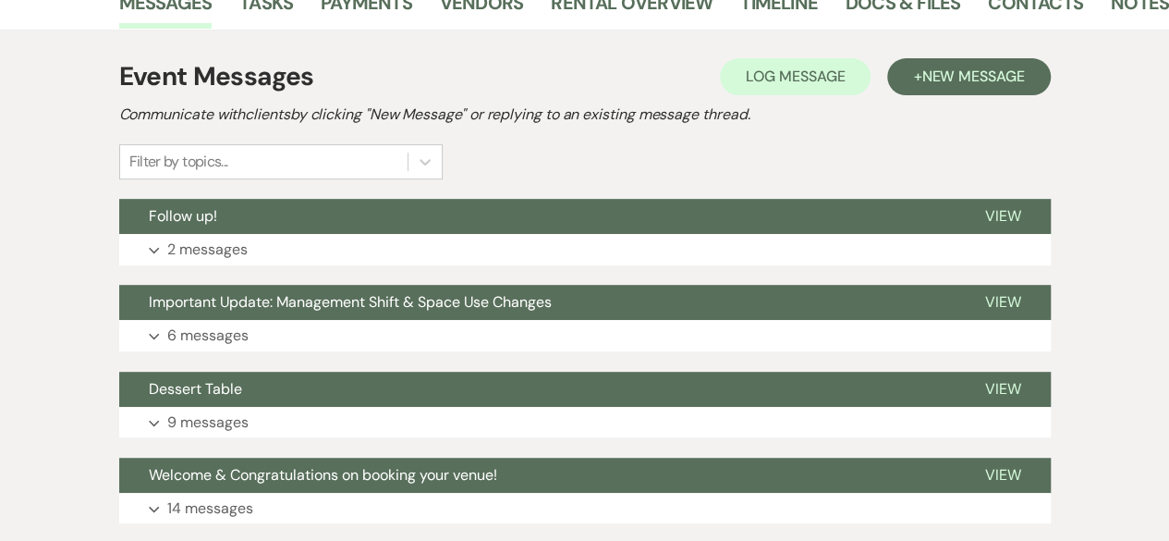
scroll to position [67, 0]
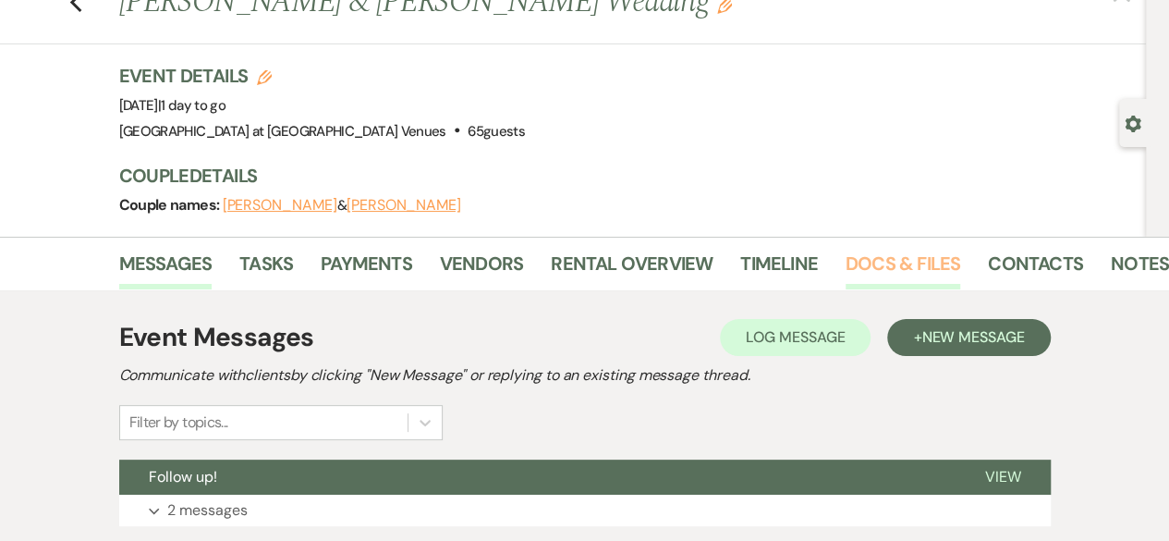
click at [912, 267] on link "Docs & Files" at bounding box center [903, 269] width 115 height 41
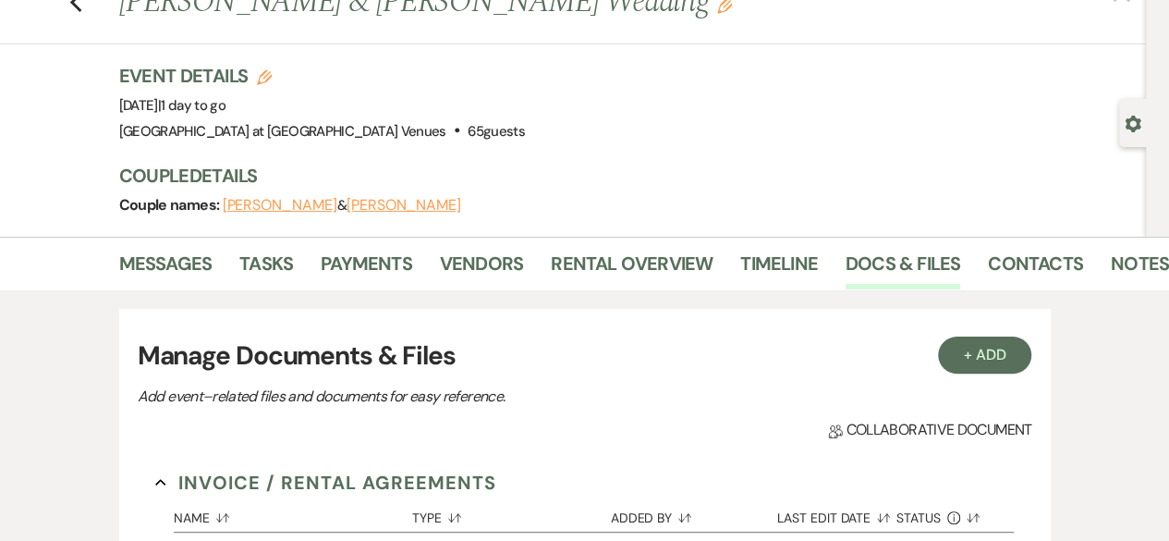
click at [65, 0] on div "Previous Leo & Jennifer Banko's Wedding Edit Bookmark" at bounding box center [568, 13] width 1155 height 64
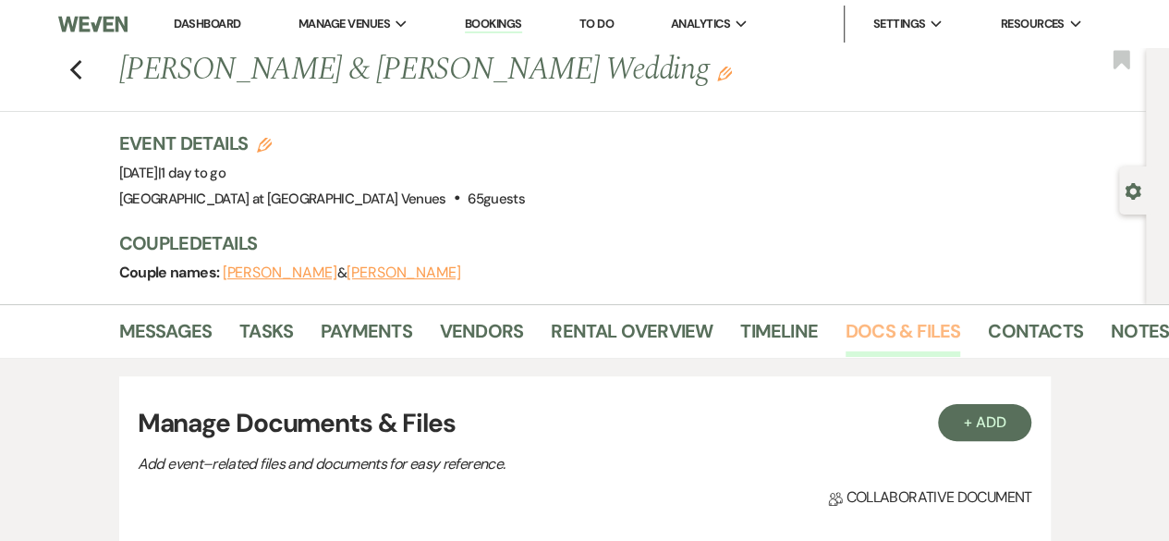
click at [908, 334] on link "Docs & Files" at bounding box center [903, 336] width 115 height 41
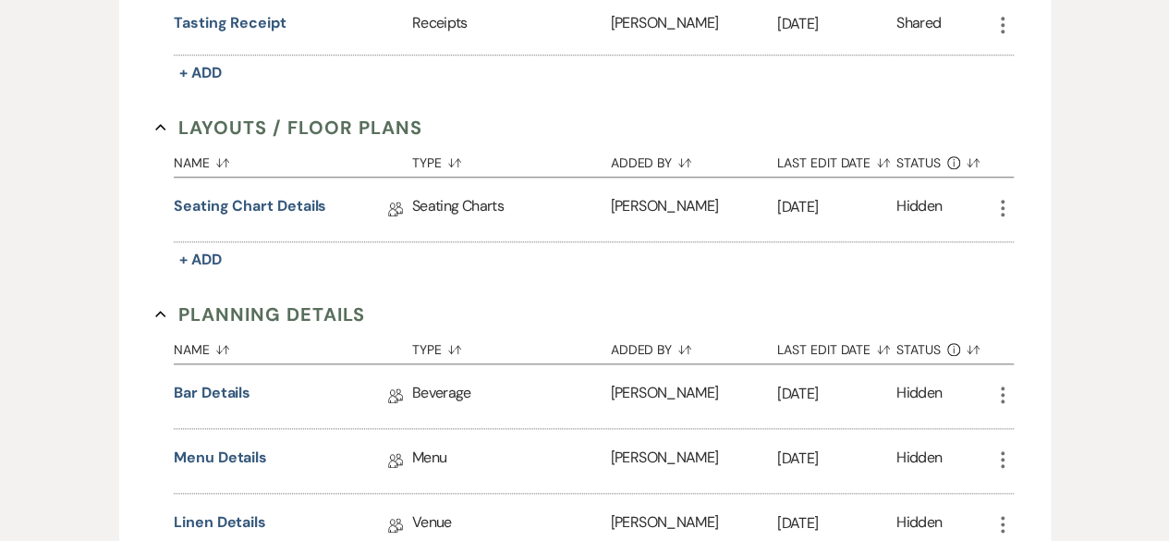
scroll to position [832, 0]
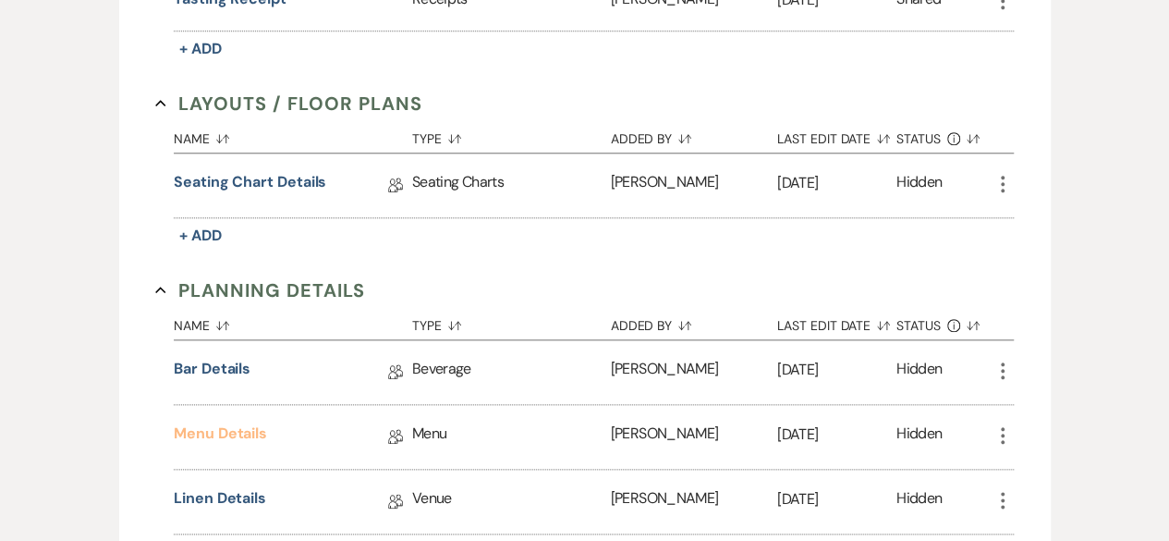
click at [211, 424] on link "Menu Details" at bounding box center [220, 436] width 93 height 29
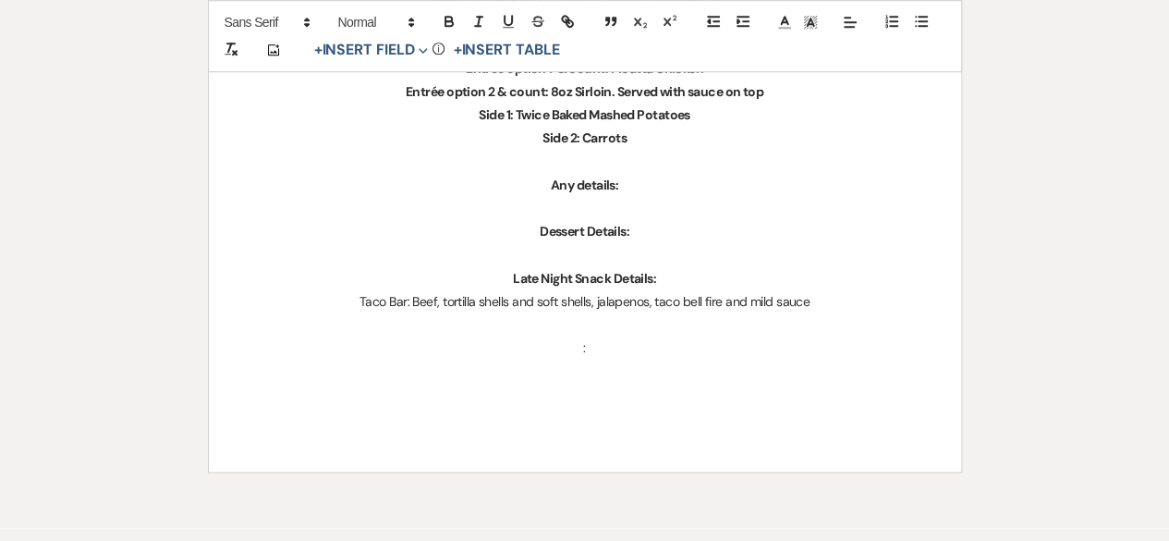
scroll to position [739, 0]
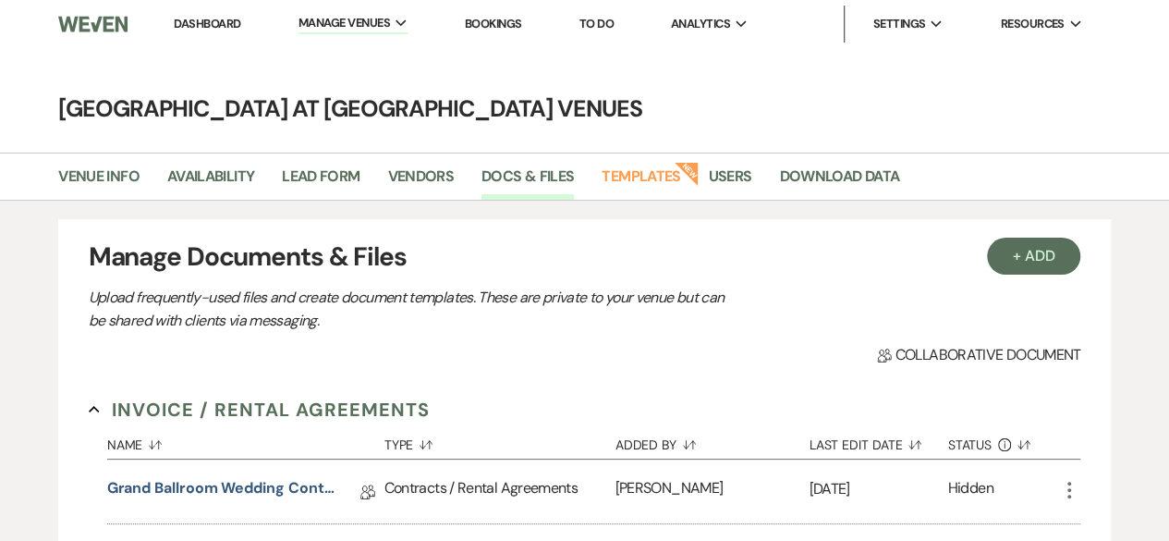
click at [210, 26] on link "Dashboard" at bounding box center [207, 24] width 67 height 16
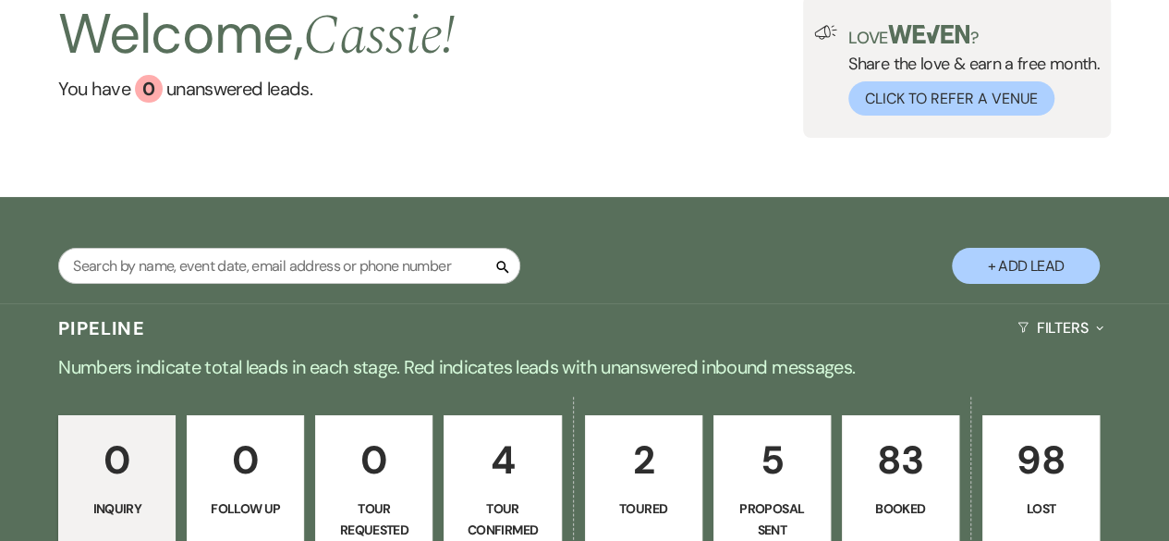
scroll to position [370, 0]
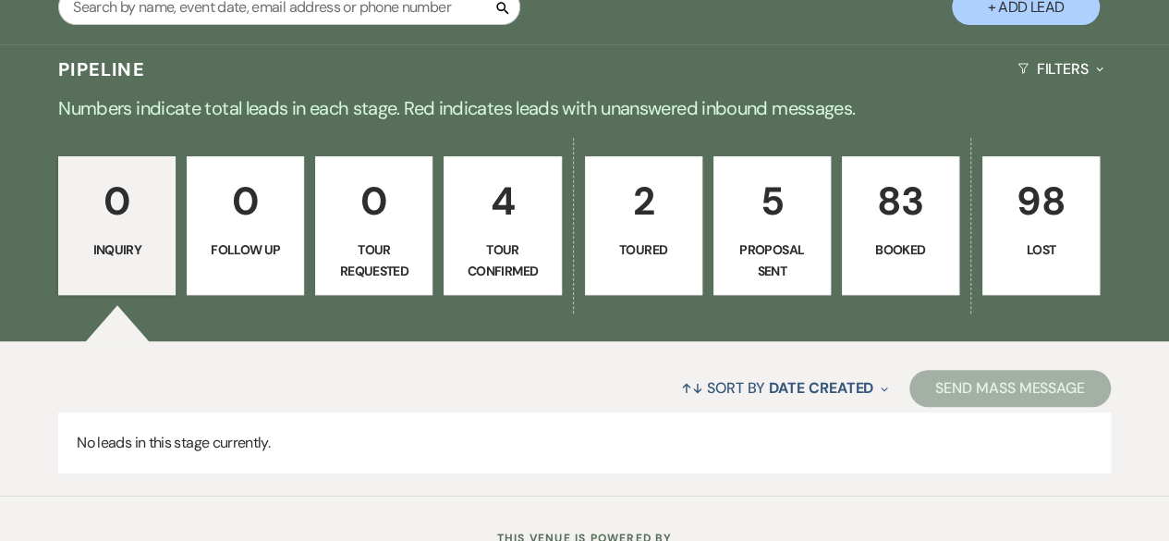
click at [934, 210] on p "83" at bounding box center [900, 201] width 93 height 62
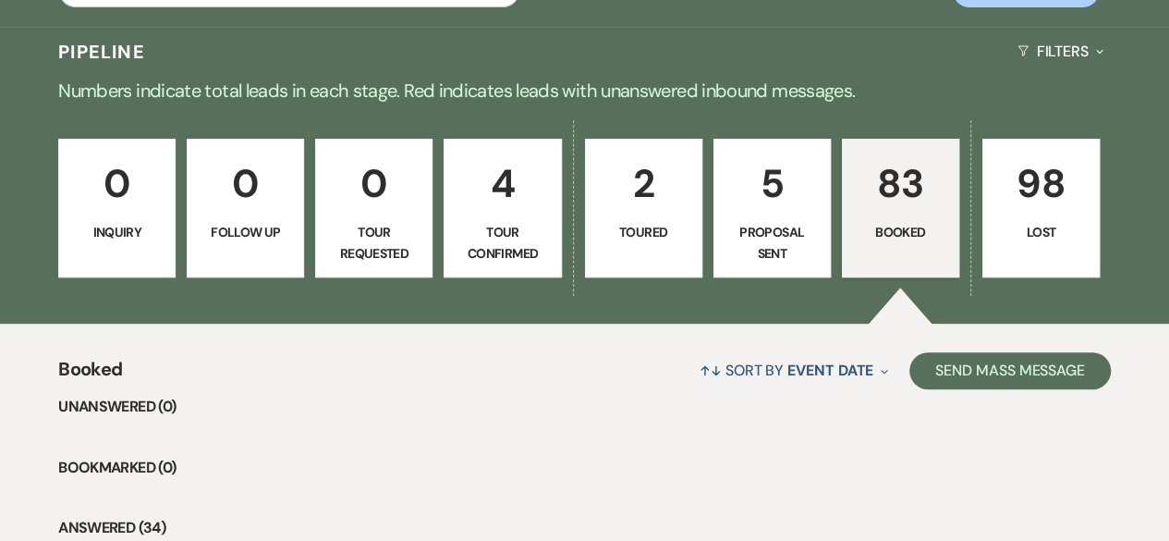
scroll to position [766, 0]
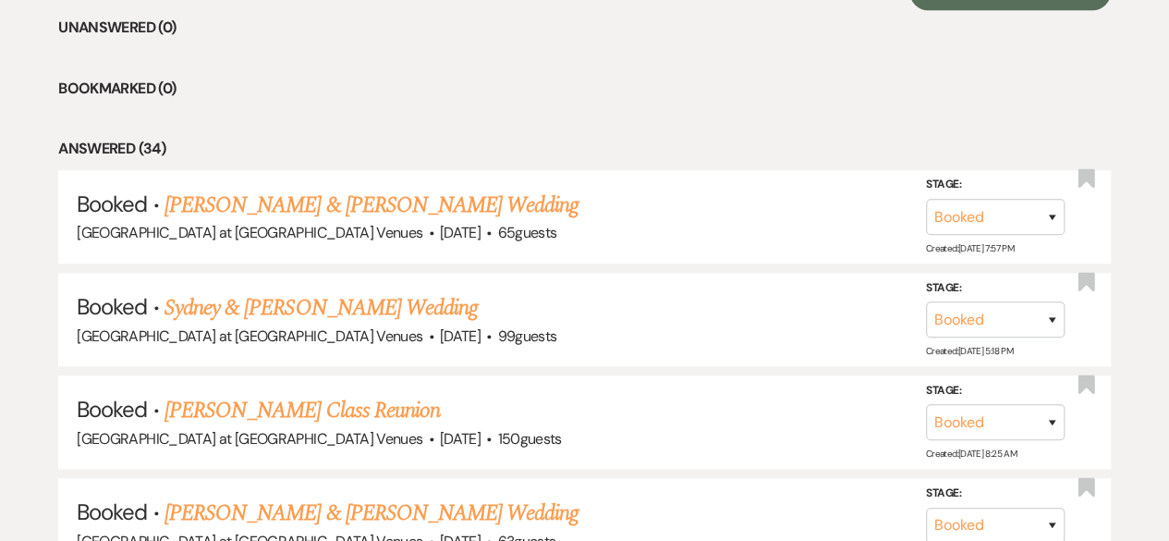
click at [309, 303] on link "Sydney & [PERSON_NAME] Wedding" at bounding box center [321, 307] width 313 height 33
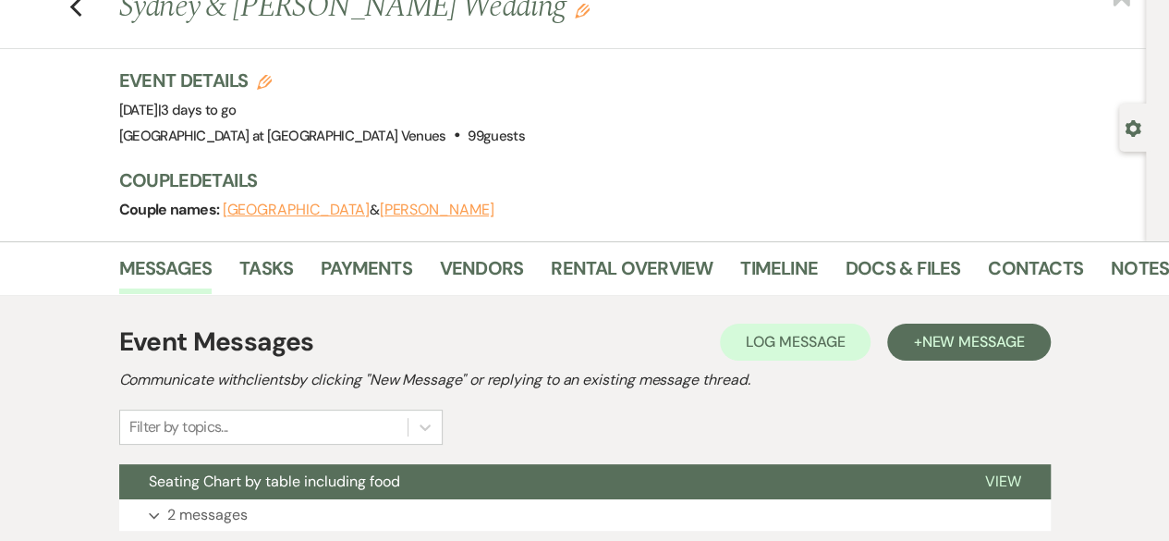
scroll to position [92, 0]
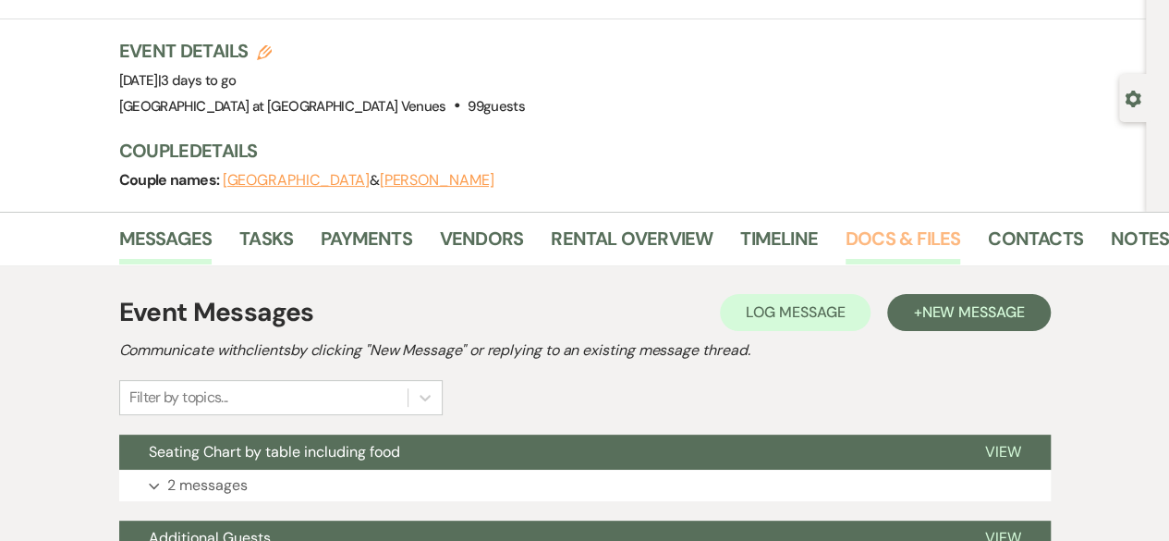
click at [949, 239] on link "Docs & Files" at bounding box center [903, 244] width 115 height 41
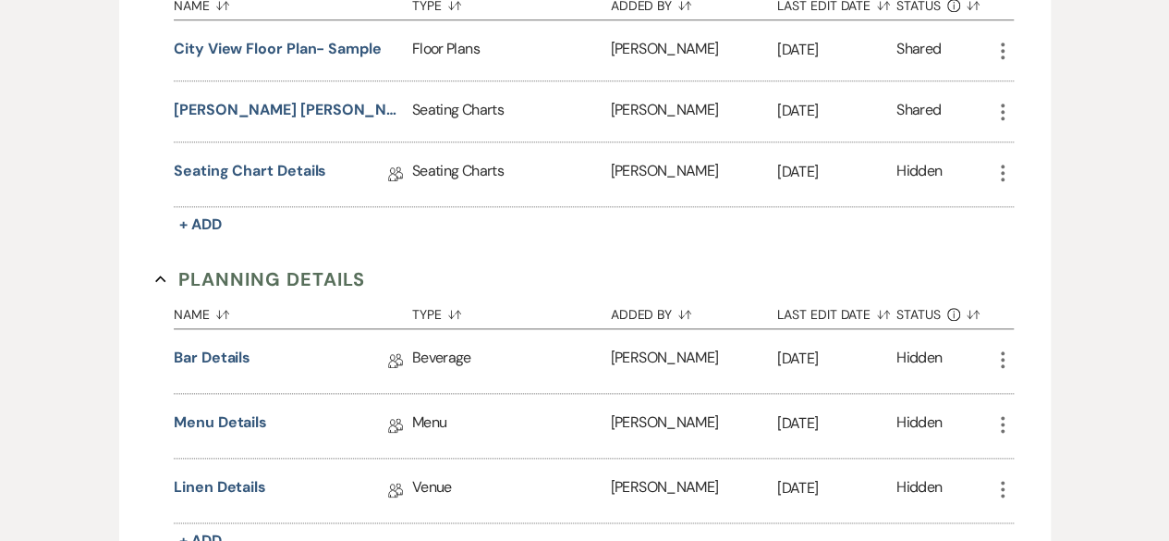
scroll to position [1017, 0]
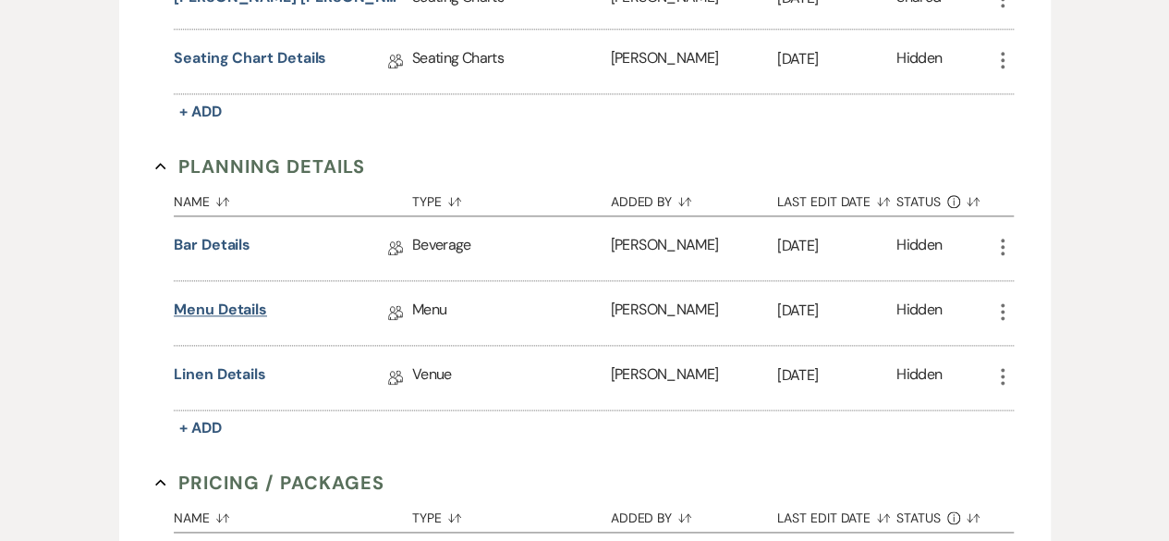
click at [238, 301] on link "Menu Details" at bounding box center [220, 313] width 93 height 29
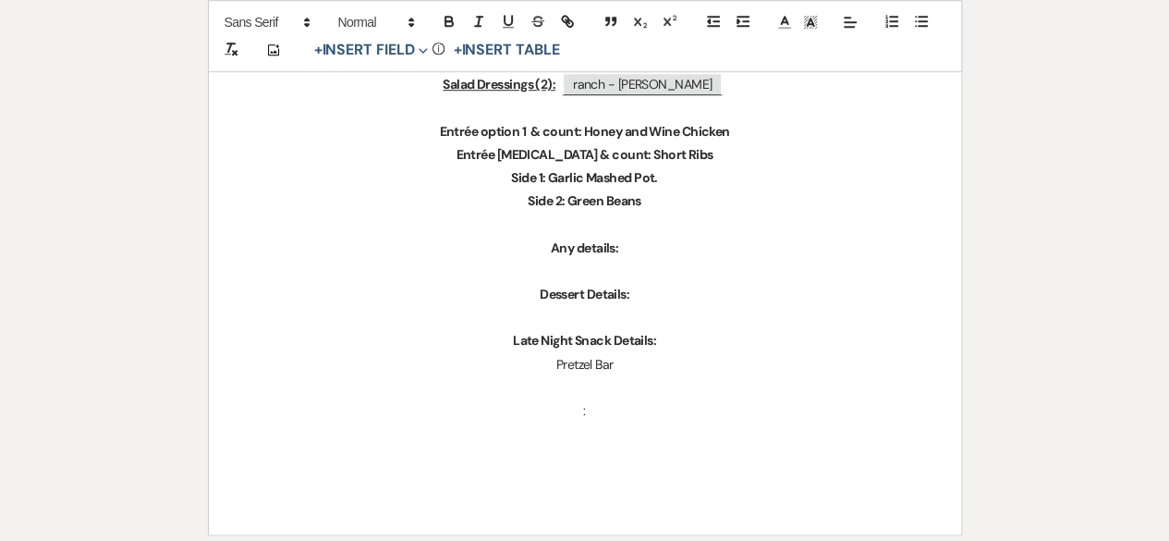
scroll to position [647, 0]
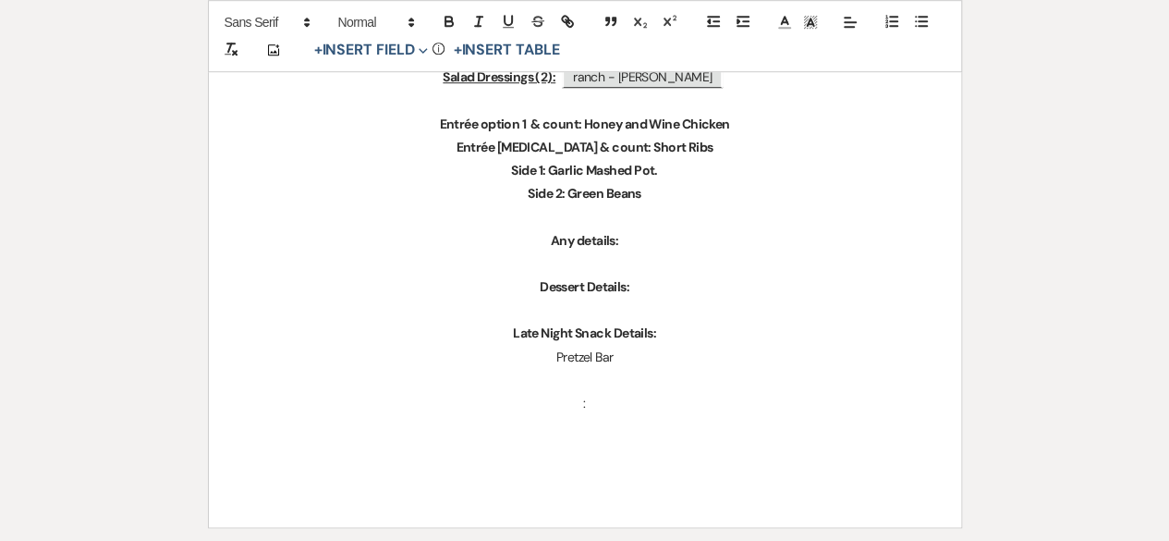
click at [660, 369] on p at bounding box center [585, 380] width 664 height 23
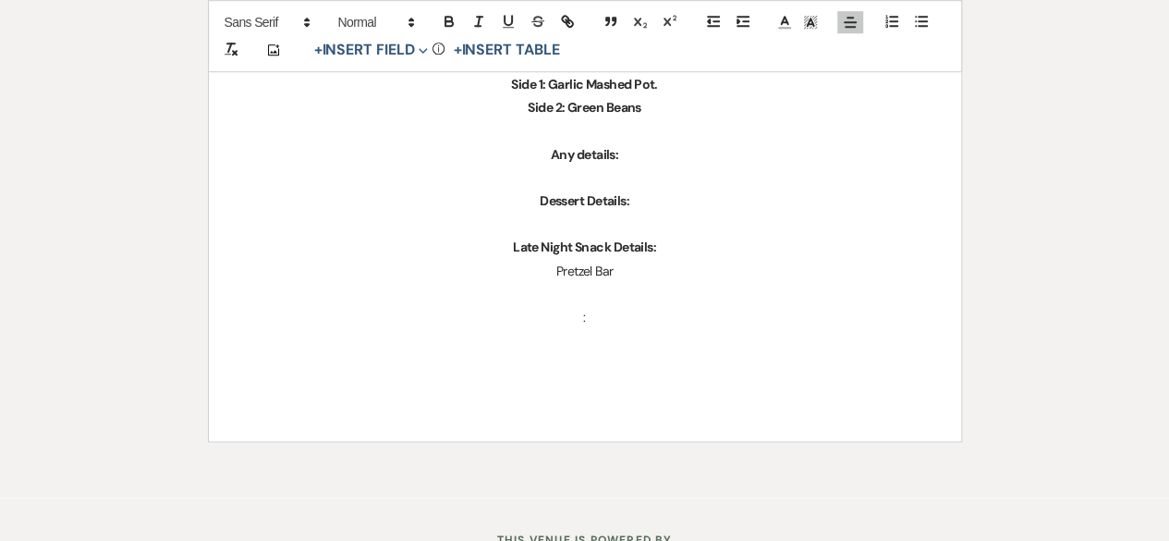
scroll to position [807, 0]
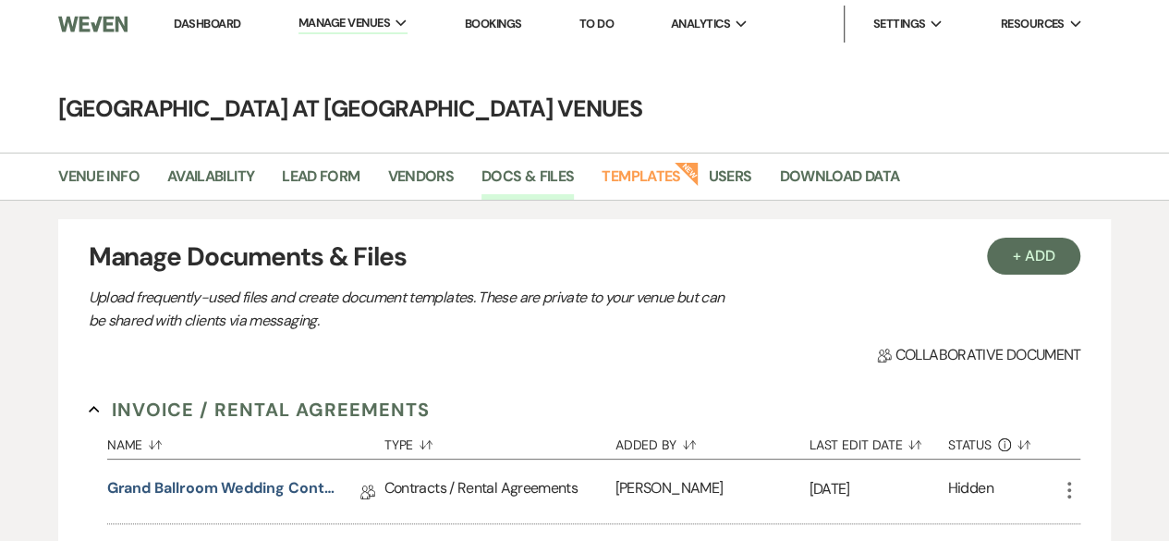
click at [221, 26] on link "Dashboard" at bounding box center [207, 24] width 67 height 16
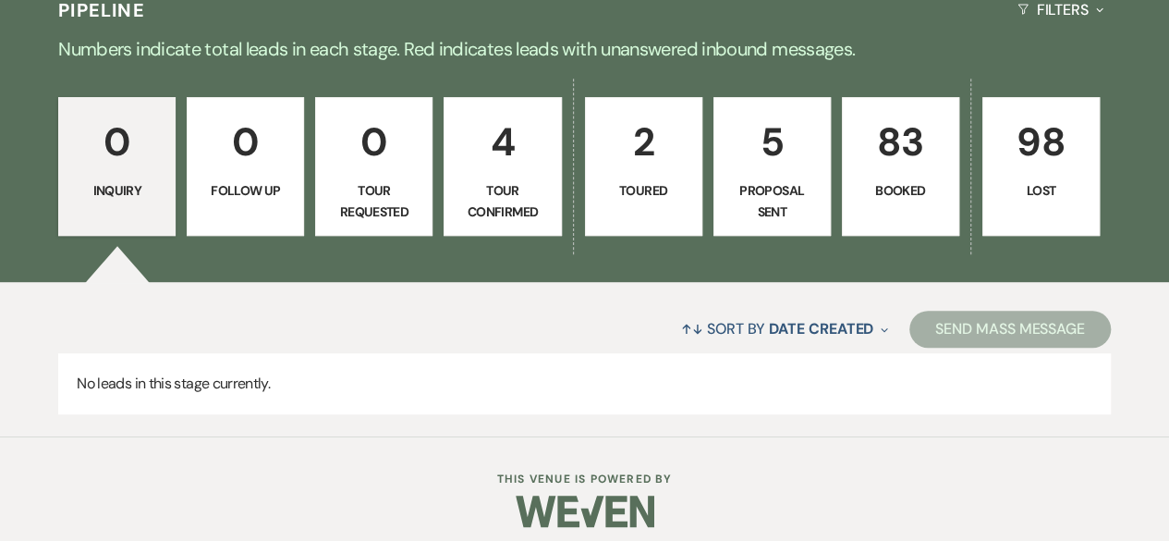
scroll to position [442, 0]
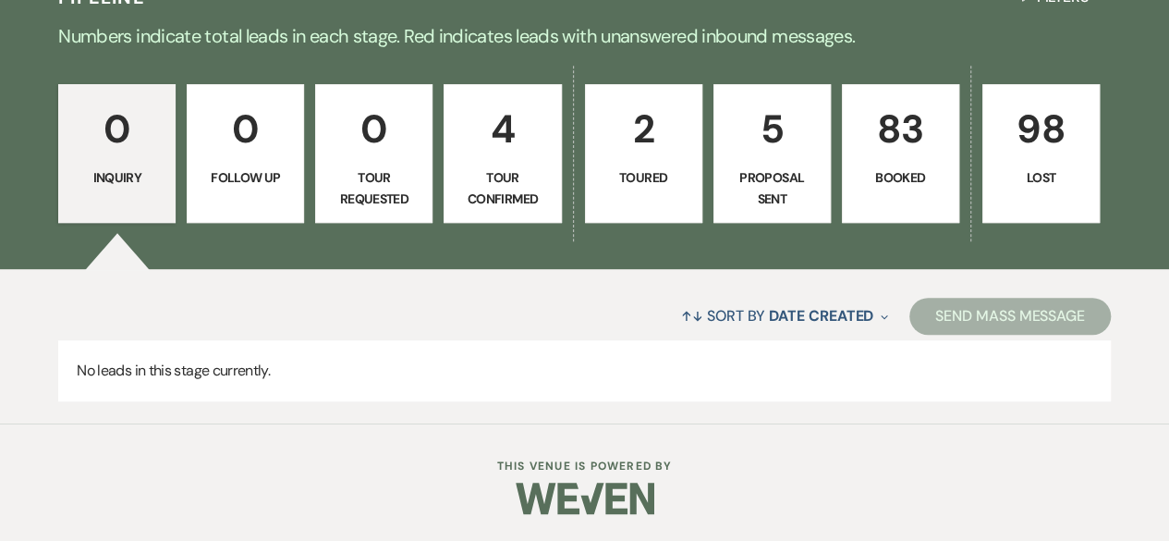
click at [913, 155] on p "83" at bounding box center [900, 129] width 93 height 62
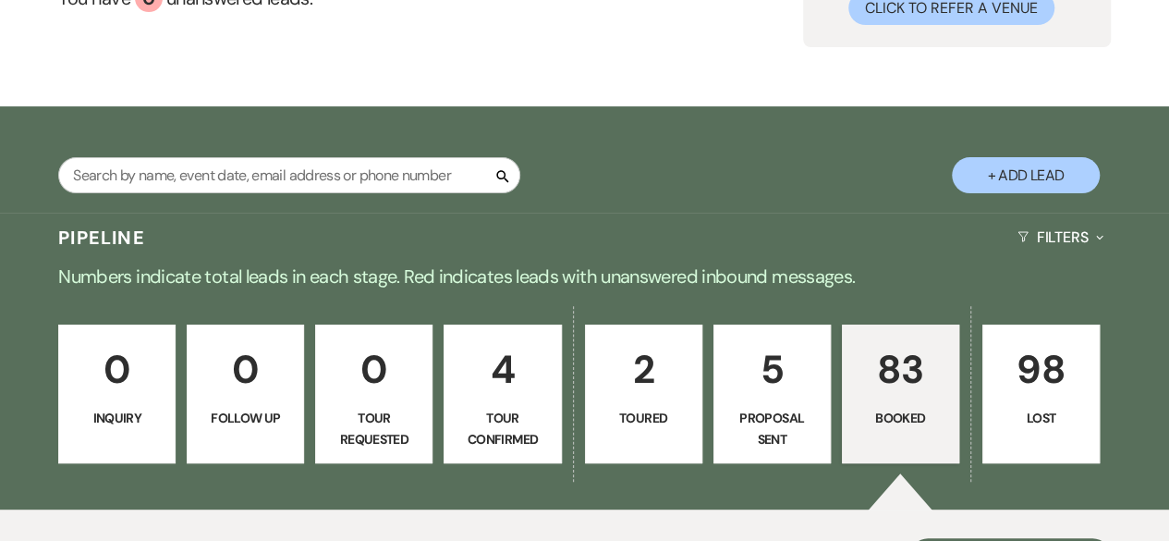
scroll to position [165, 0]
